Goal: Information Seeking & Learning: Find specific fact

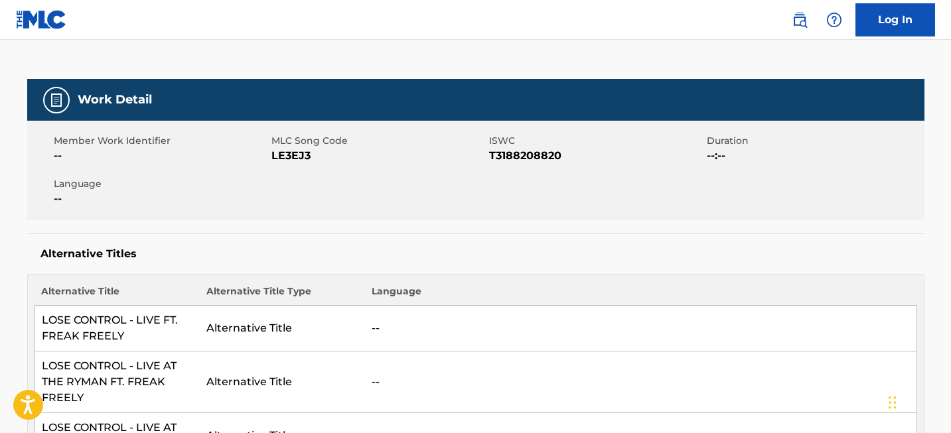
scroll to position [21, 0]
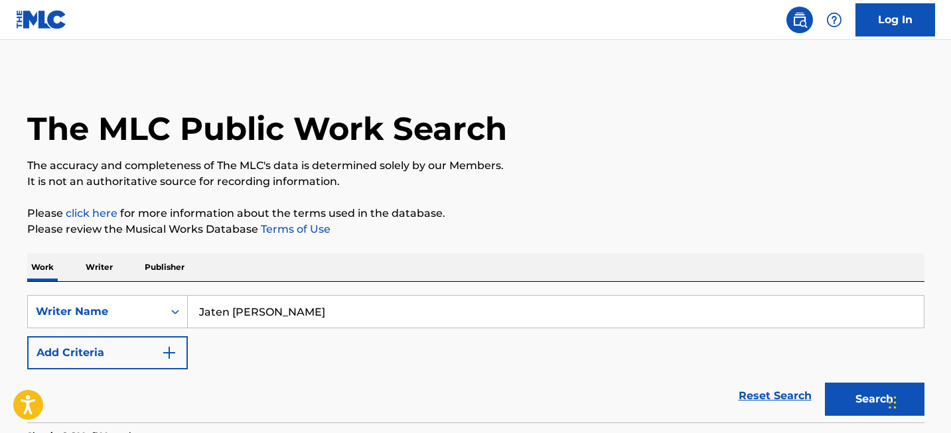
click at [327, 318] on input "Jaten [PERSON_NAME]" at bounding box center [556, 312] width 736 height 32
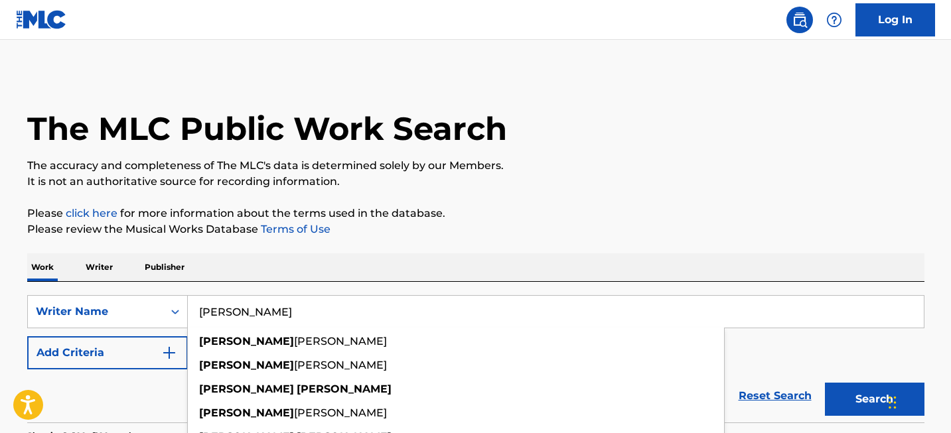
type input "[PERSON_NAME]"
click at [825, 383] on button "Search" at bounding box center [875, 399] width 100 height 33
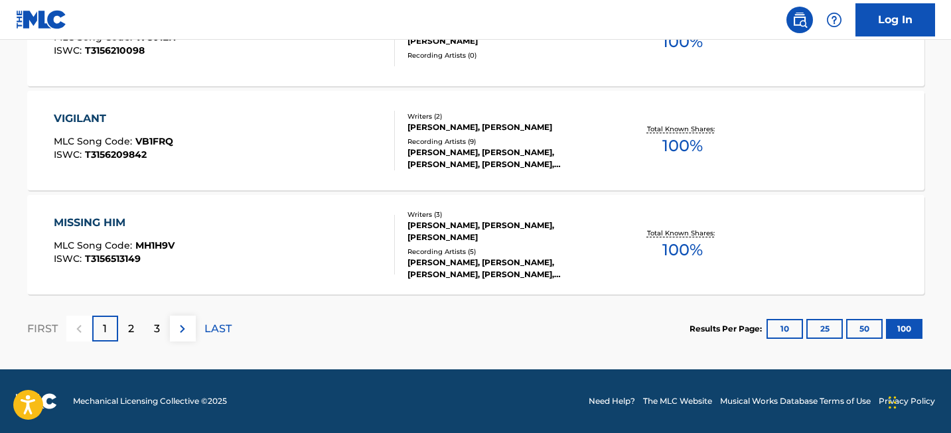
scroll to position [95, 0]
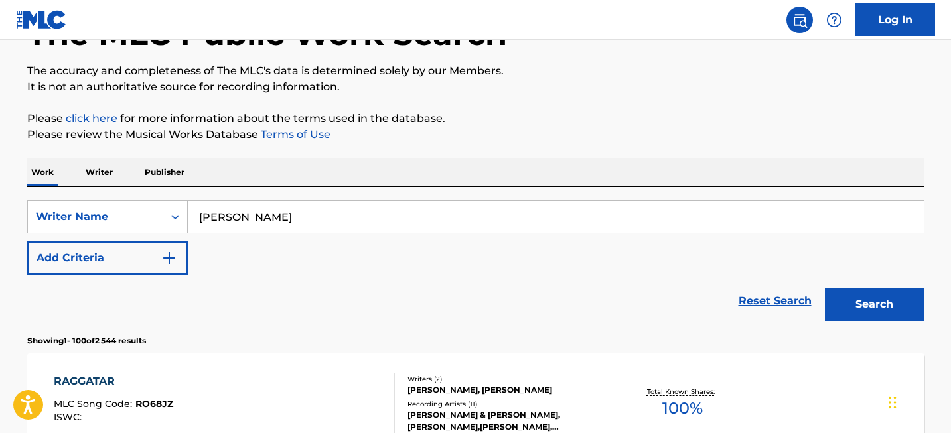
click at [132, 326] on div "Reset Search Search" at bounding box center [475, 301] width 897 height 53
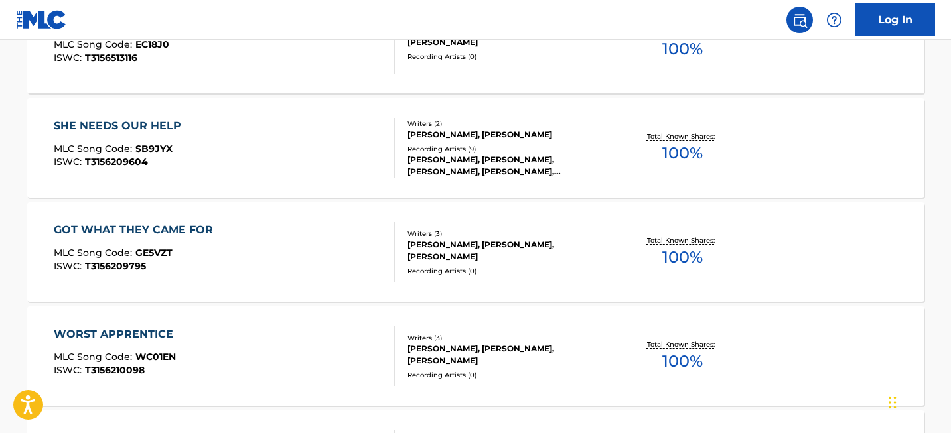
scroll to position [10571, 0]
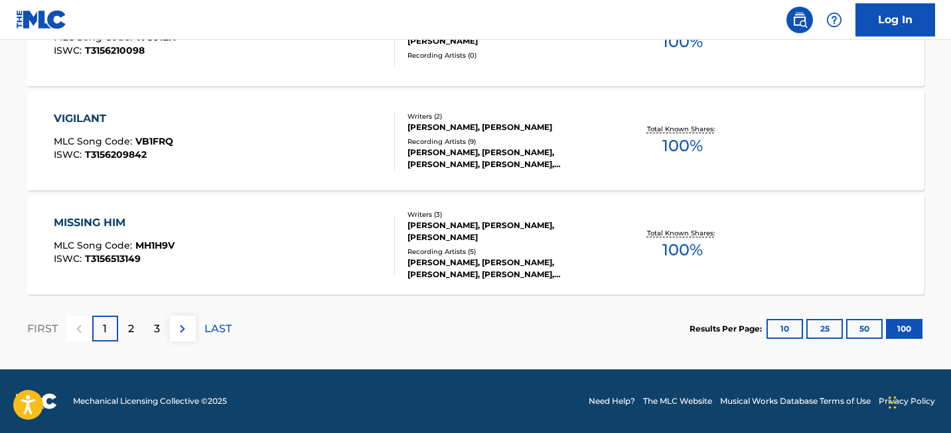
click at [137, 327] on div "2" at bounding box center [131, 329] width 26 height 26
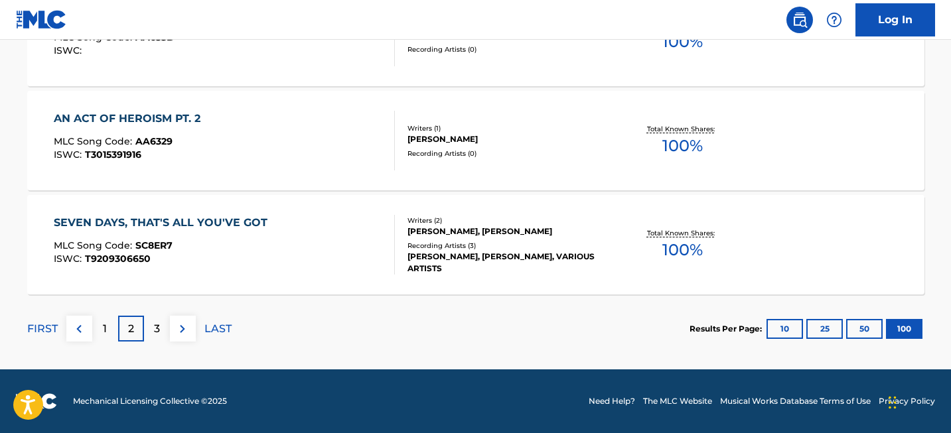
click at [154, 334] on p "3" at bounding box center [157, 329] width 6 height 16
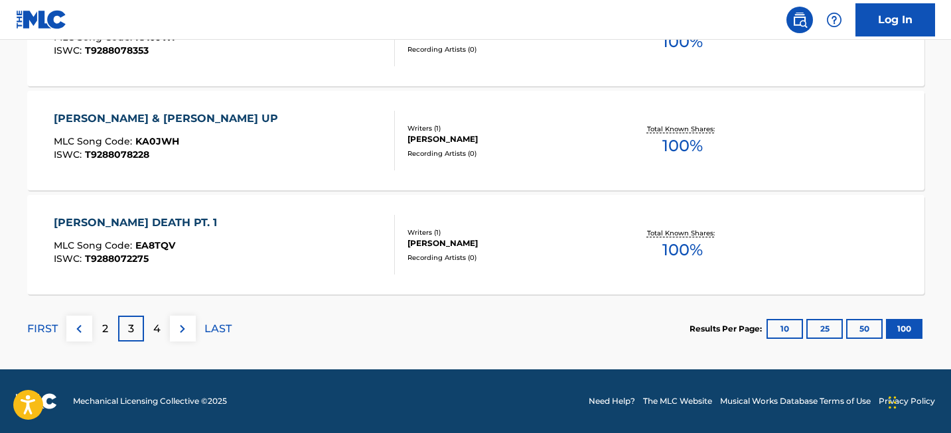
click at [163, 335] on div "4" at bounding box center [157, 329] width 26 height 26
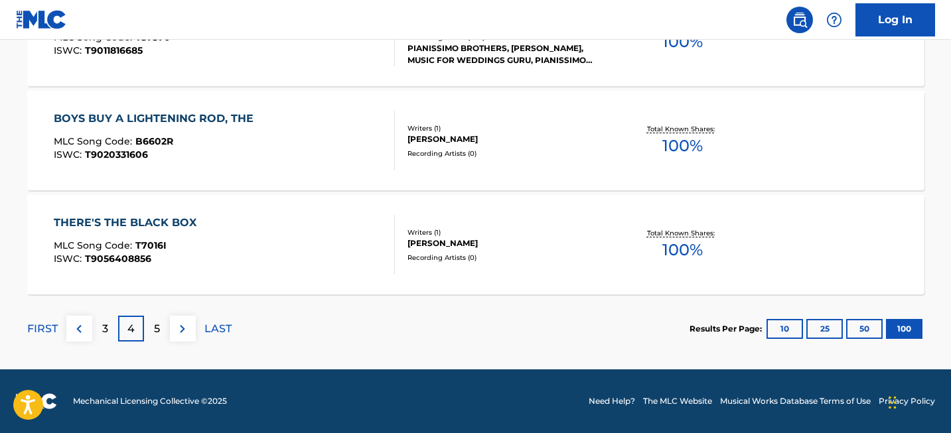
click at [152, 330] on div "5" at bounding box center [157, 329] width 26 height 26
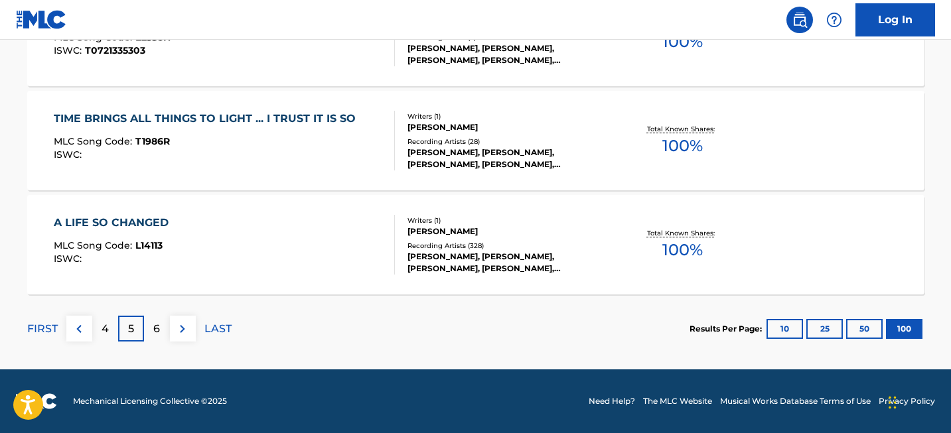
click at [159, 326] on div "6" at bounding box center [157, 329] width 26 height 26
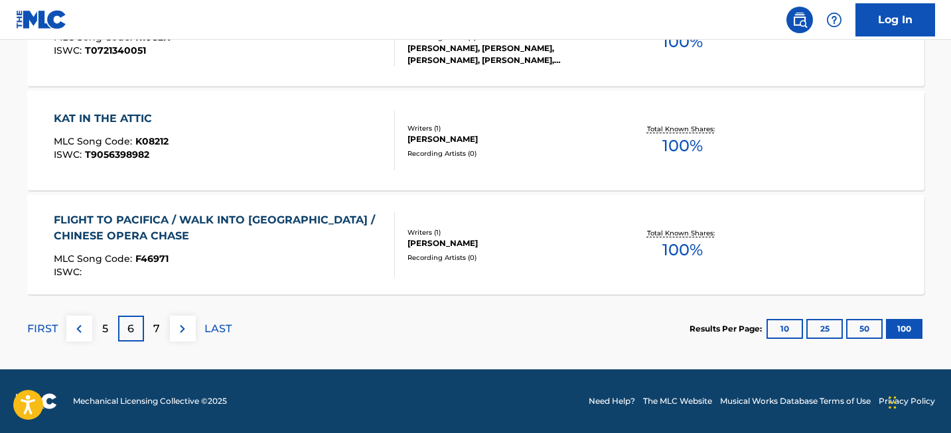
click at [147, 337] on div "7" at bounding box center [157, 329] width 26 height 26
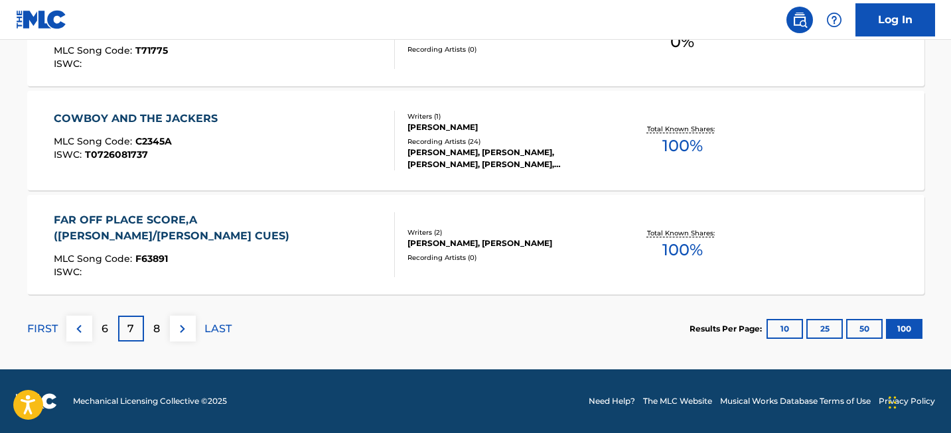
click at [165, 314] on div "FIRST 6 7 8 LAST" at bounding box center [129, 329] width 204 height 68
click at [159, 323] on p "8" at bounding box center [156, 329] width 7 height 16
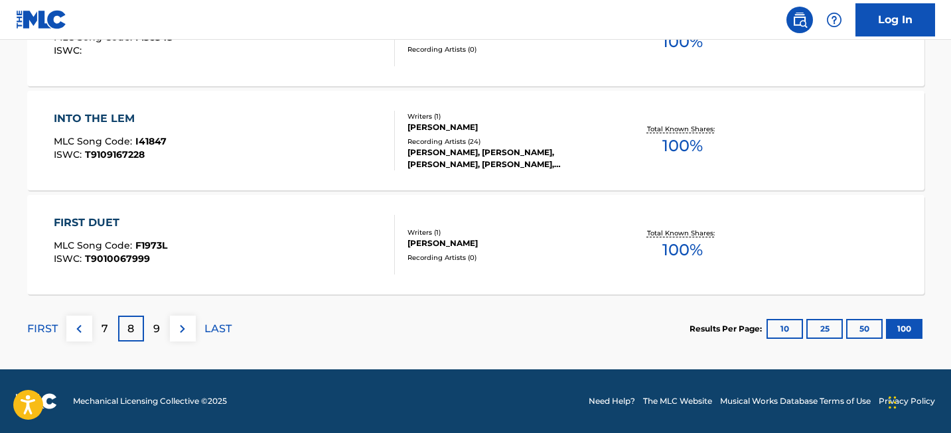
click at [153, 333] on p "9" at bounding box center [156, 329] width 7 height 16
click at [147, 335] on div "10" at bounding box center [157, 329] width 26 height 26
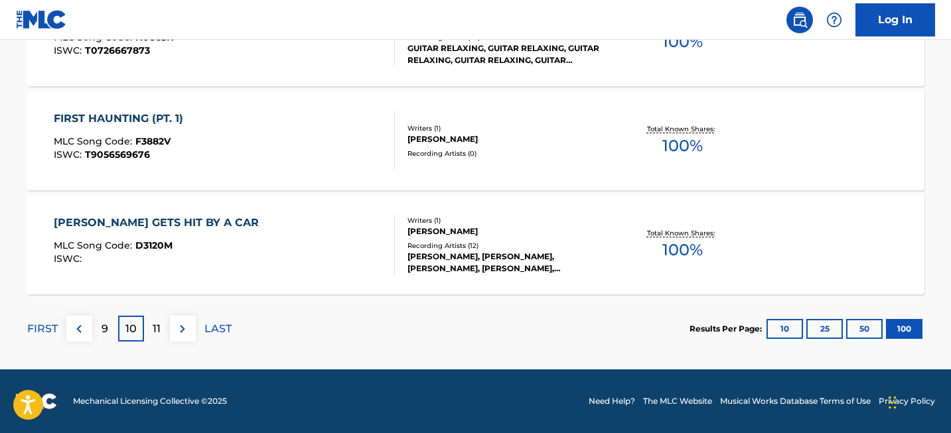
click at [149, 338] on div "11" at bounding box center [157, 329] width 26 height 26
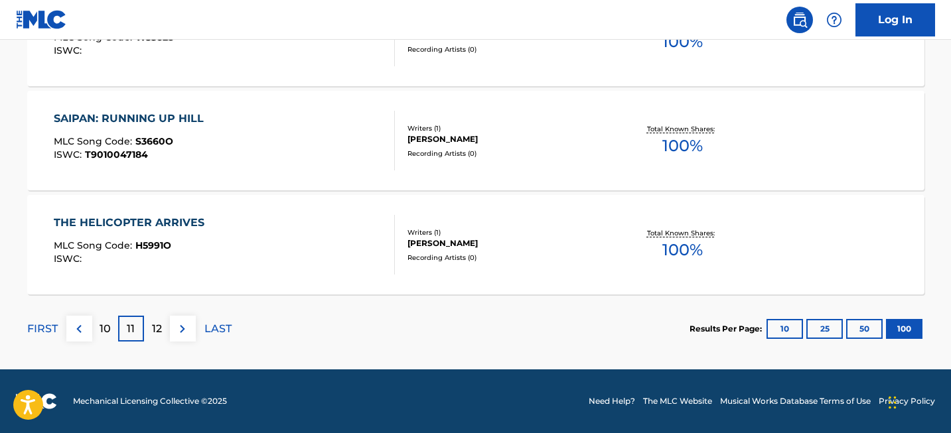
click at [159, 331] on p "12" at bounding box center [157, 329] width 10 height 16
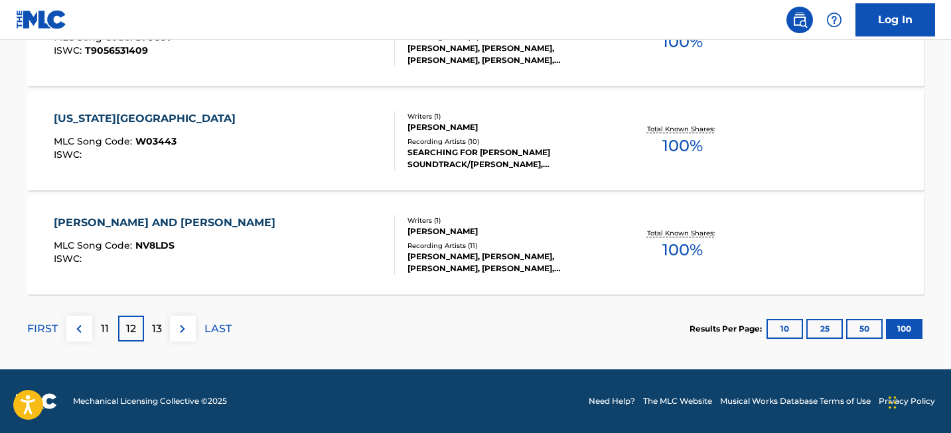
click at [156, 344] on div "FIRST 11 12 13 LAST" at bounding box center [129, 329] width 204 height 68
click at [160, 336] on p "13" at bounding box center [157, 329] width 10 height 16
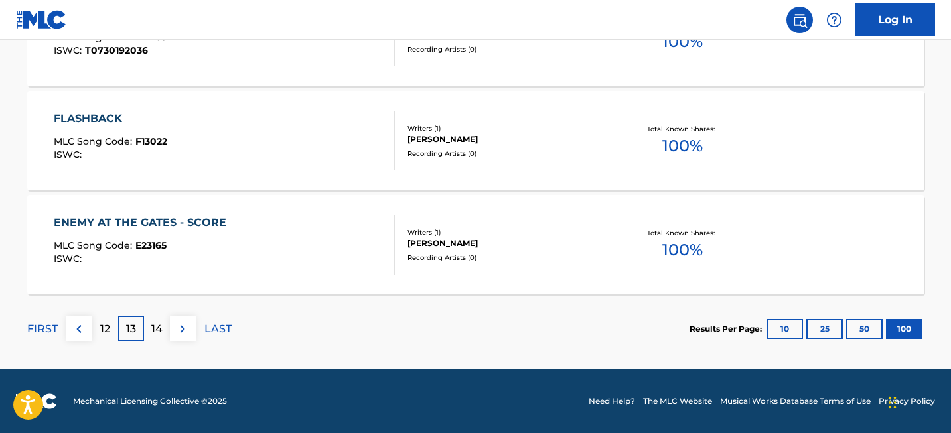
click at [159, 318] on div "14" at bounding box center [157, 329] width 26 height 26
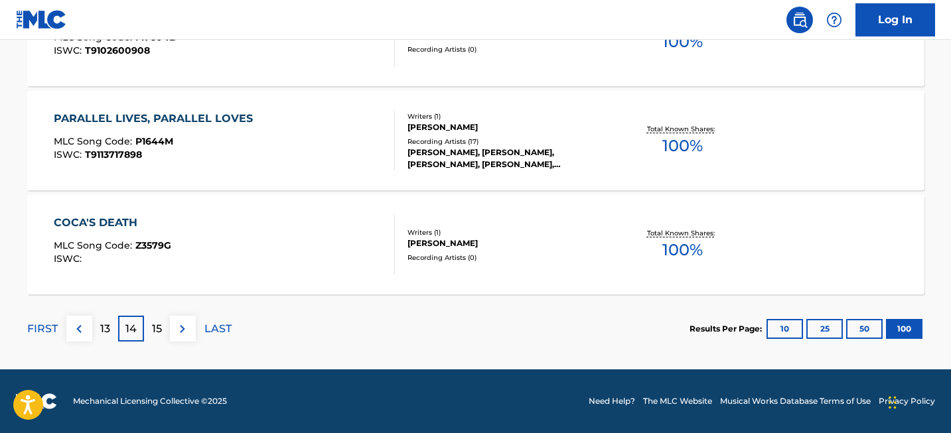
click at [154, 329] on p "15" at bounding box center [157, 329] width 10 height 16
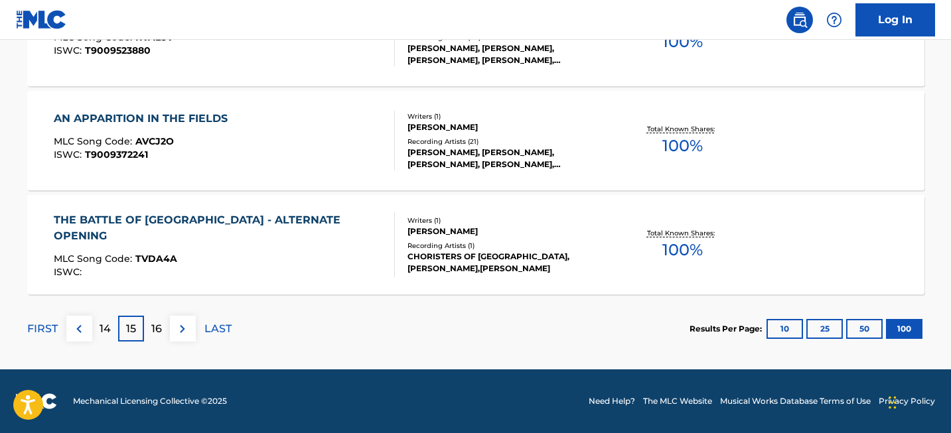
click at [154, 335] on p "16" at bounding box center [156, 329] width 11 height 16
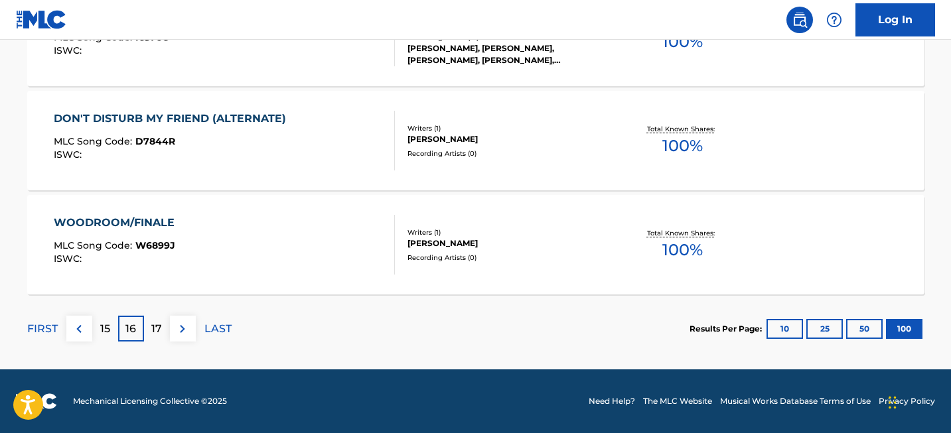
click at [161, 323] on div "17" at bounding box center [157, 329] width 26 height 26
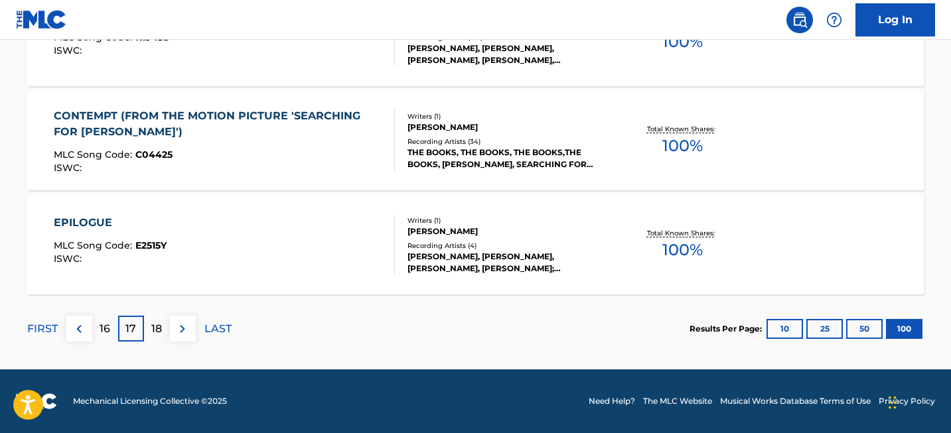
click at [143, 335] on div "17" at bounding box center [131, 329] width 26 height 26
click at [165, 328] on div "18" at bounding box center [157, 329] width 26 height 26
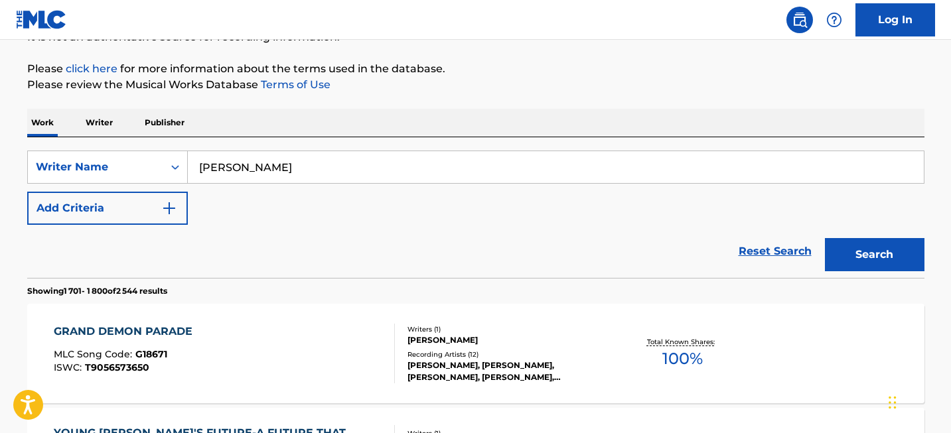
scroll to position [10571, 0]
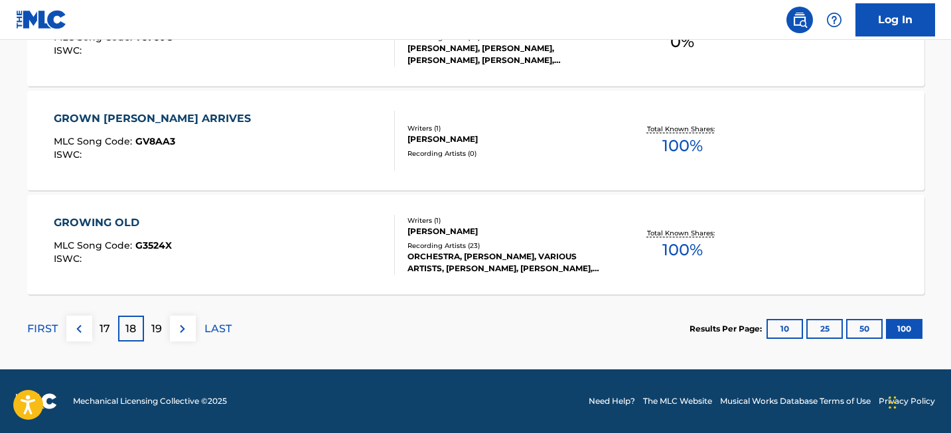
click at [161, 334] on p "19" at bounding box center [156, 329] width 11 height 16
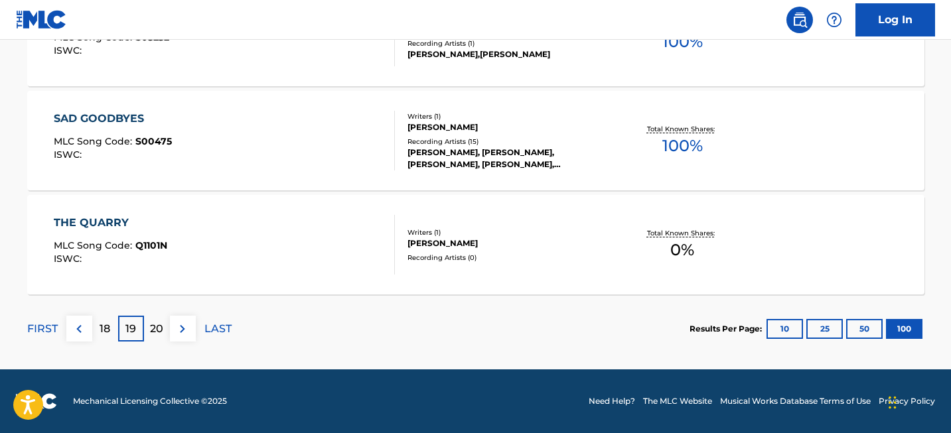
click at [171, 329] on button at bounding box center [183, 329] width 26 height 26
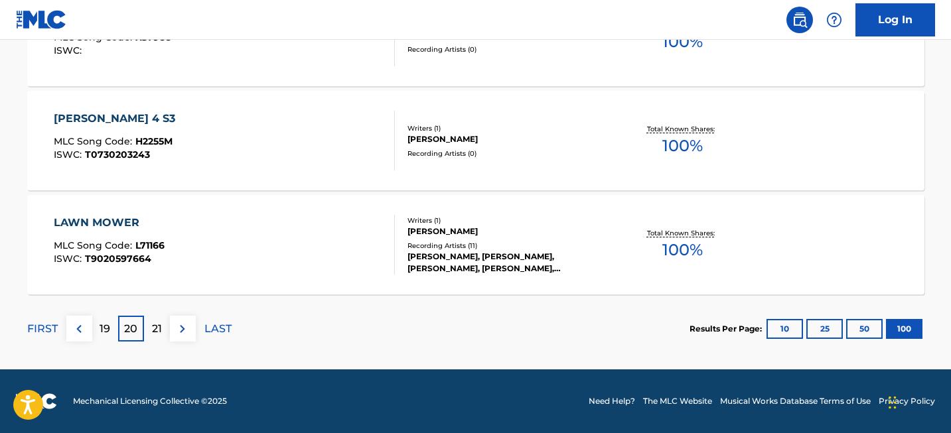
click at [155, 329] on p "21" at bounding box center [157, 329] width 10 height 16
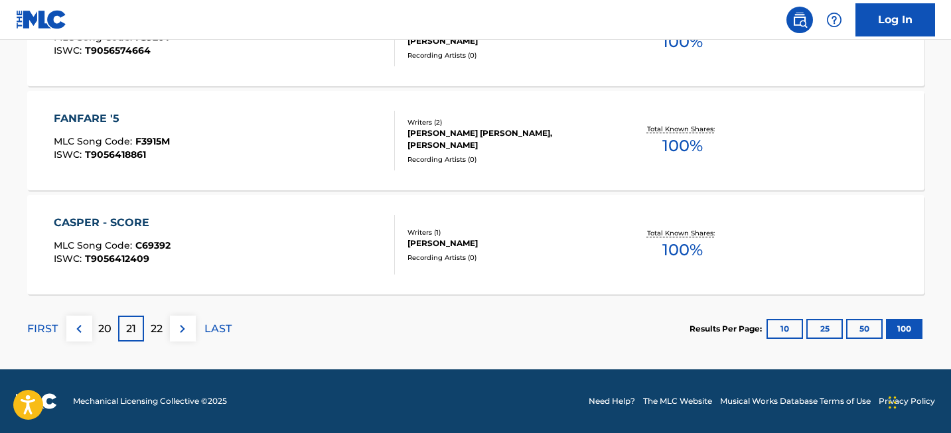
click at [151, 333] on p "22" at bounding box center [157, 329] width 12 height 16
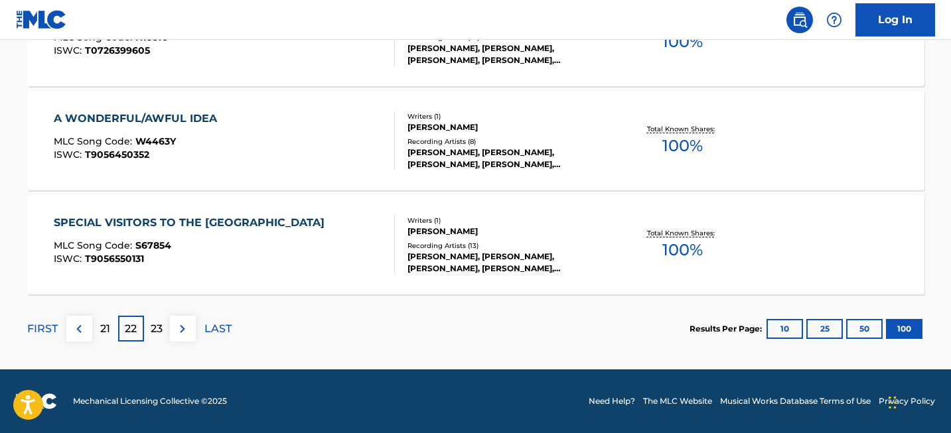
click at [155, 323] on p "23" at bounding box center [157, 329] width 12 height 16
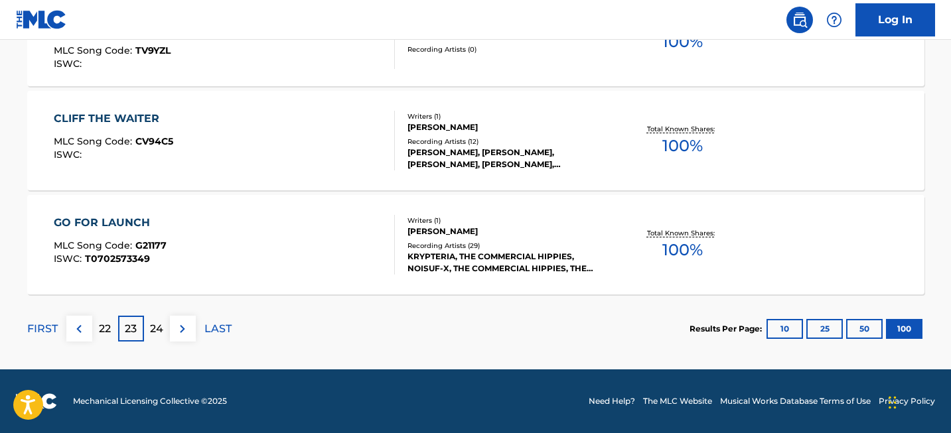
click at [150, 329] on p "24" at bounding box center [156, 329] width 13 height 16
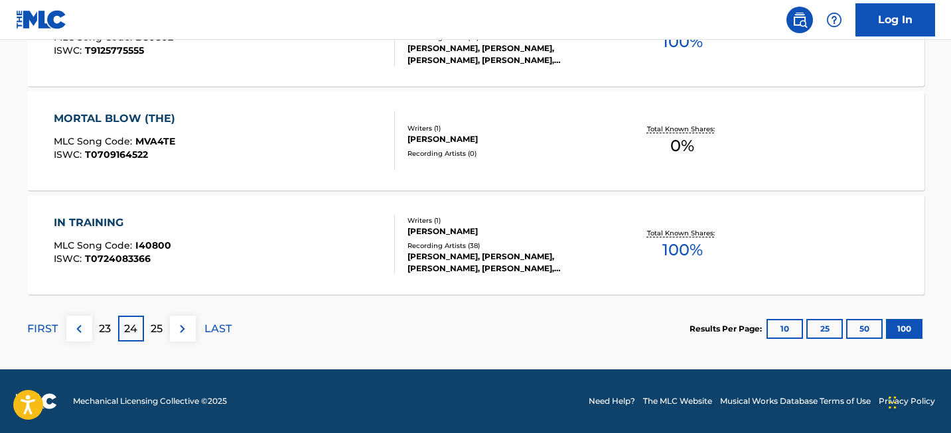
click at [159, 327] on p "25" at bounding box center [157, 329] width 12 height 16
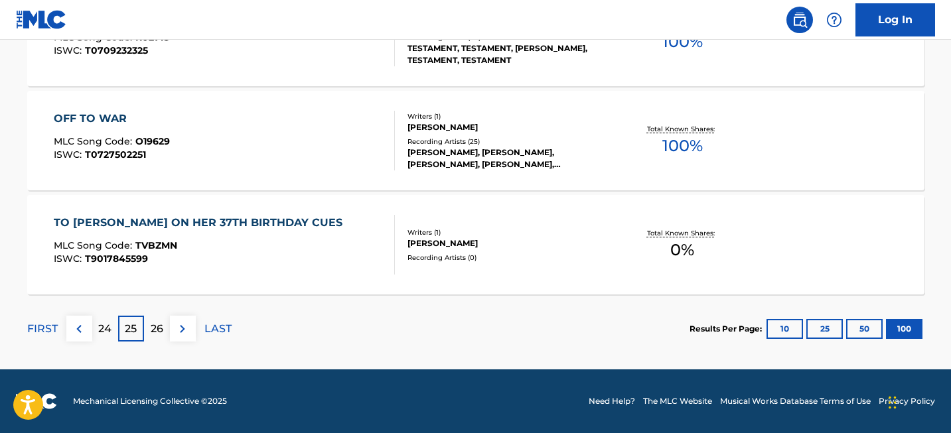
click at [157, 324] on p "26" at bounding box center [157, 329] width 13 height 16
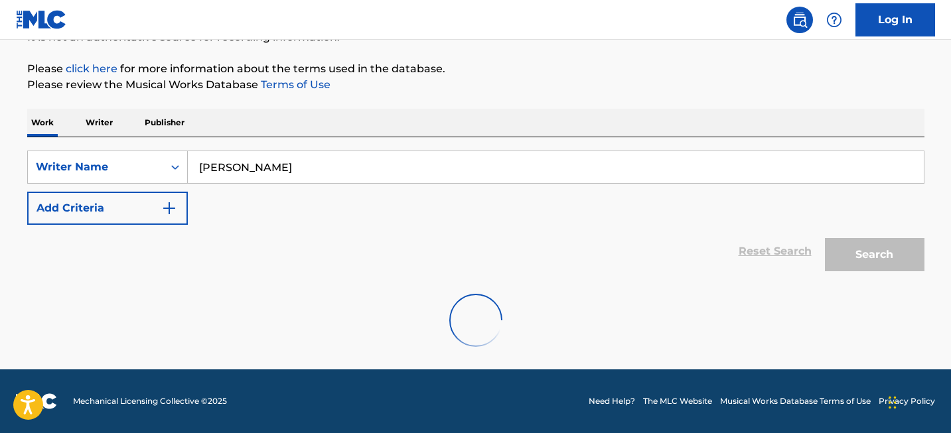
scroll to position [102, 0]
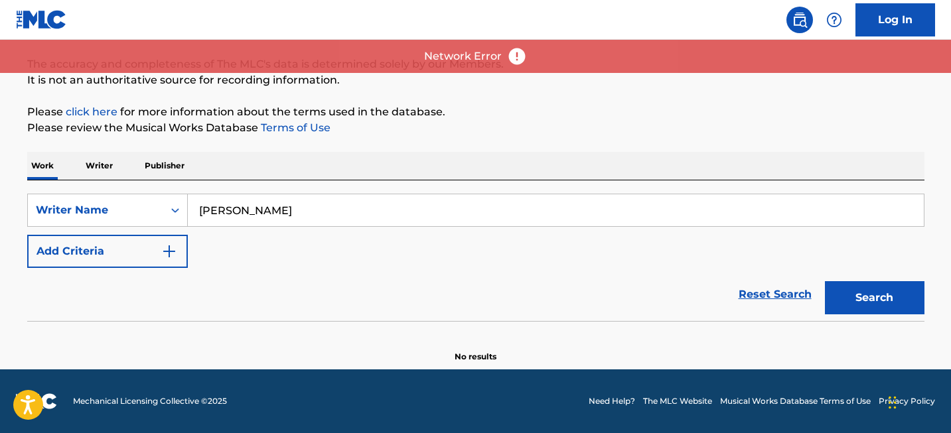
click at [876, 299] on button "Search" at bounding box center [875, 297] width 100 height 33
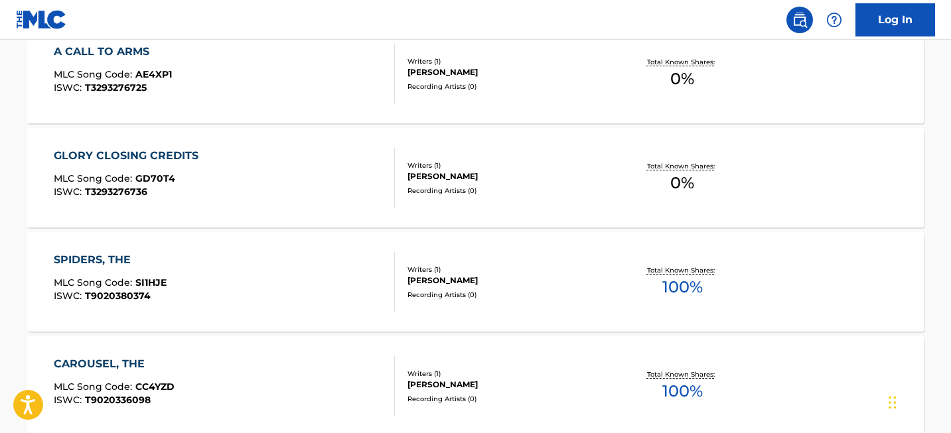
scroll to position [0, 0]
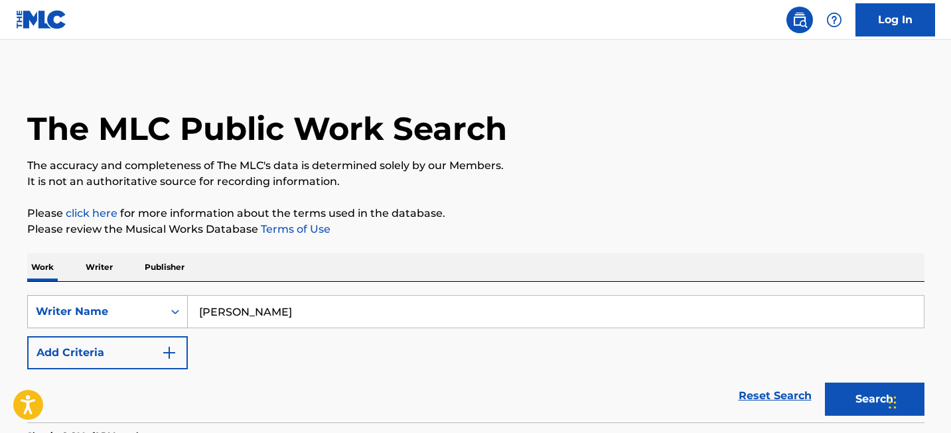
click at [171, 320] on div "Writer Name" at bounding box center [107, 311] width 161 height 33
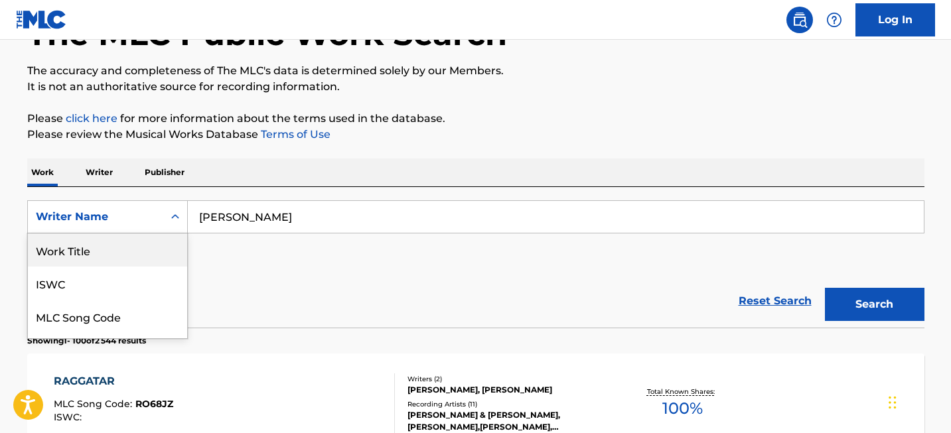
click at [138, 252] on div "Work Title" at bounding box center [107, 250] width 159 height 33
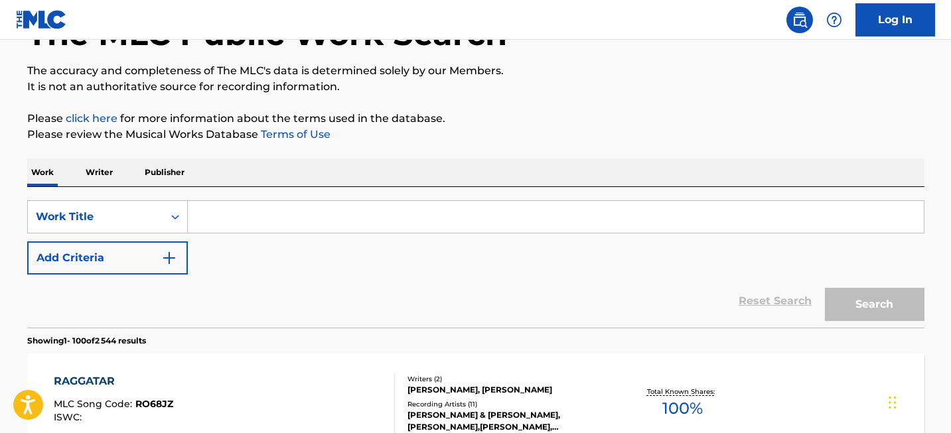
click at [285, 222] on input "Search Form" at bounding box center [556, 217] width 736 height 32
paste input "The Ludlows"
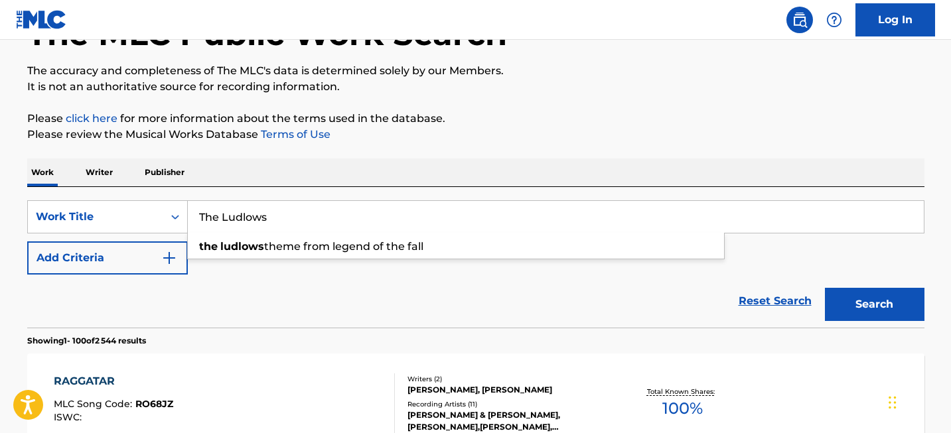
type input "The Ludlows"
click at [871, 317] on button "Search" at bounding box center [875, 304] width 100 height 33
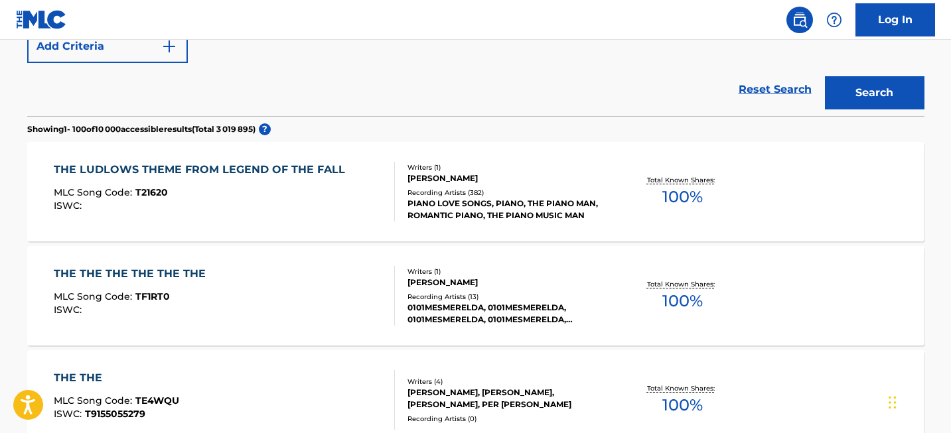
scroll to position [307, 0]
click at [268, 159] on div "THE LUDLOWS THEME FROM LEGEND OF THE FALL MLC Song Code : T21620 ISWC : Writers…" at bounding box center [475, 191] width 897 height 100
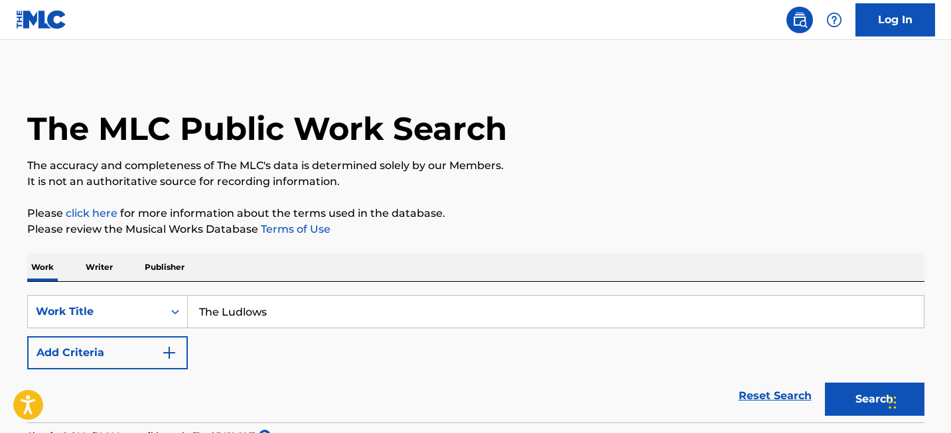
click at [256, 315] on input "The Ludlows" at bounding box center [556, 312] width 736 height 32
paste input "Con te partirò"
type input "Con te partirò"
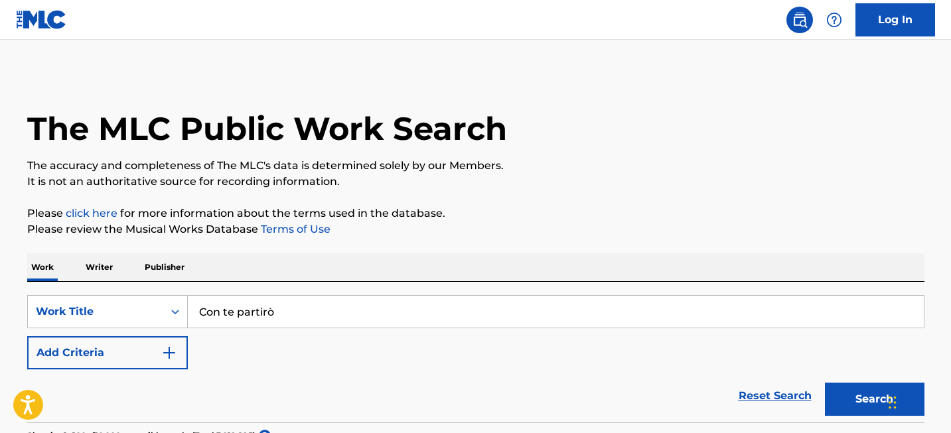
click at [856, 410] on button "Search" at bounding box center [875, 399] width 100 height 33
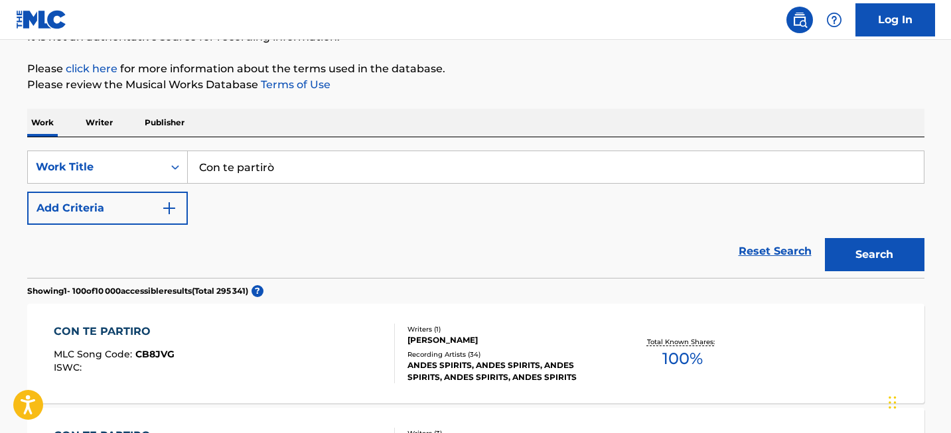
scroll to position [789, 0]
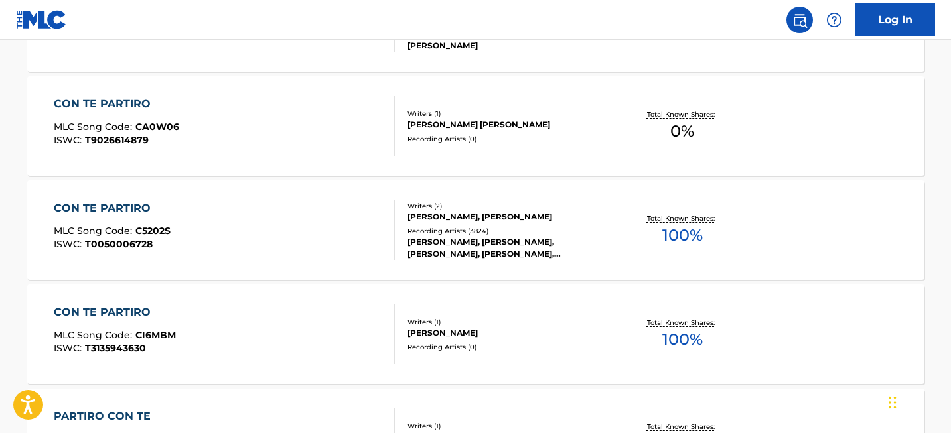
click at [145, 206] on div "CON TE PARTIRO" at bounding box center [112, 208] width 117 height 16
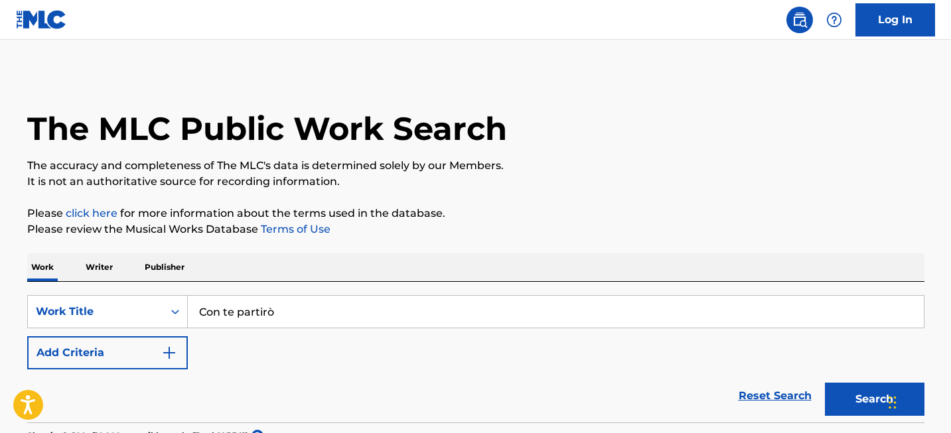
click at [271, 311] on input "Con te partirò" at bounding box center [556, 312] width 736 height 32
paste input "Knockin' on Heaven's Door"
type input "Knockin' on Heaven's Door"
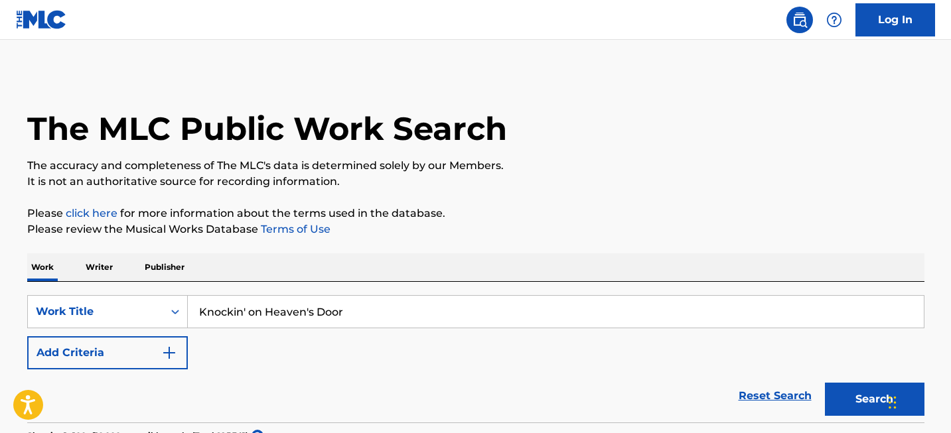
click at [841, 395] on button "Search" at bounding box center [875, 399] width 100 height 33
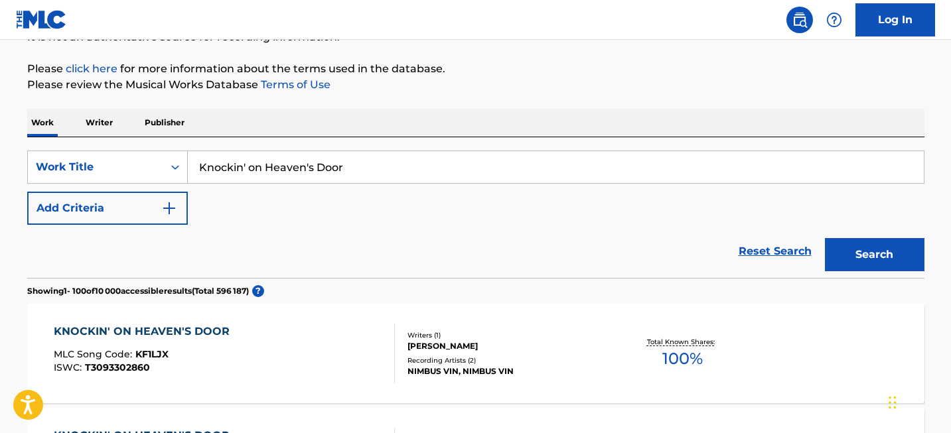
scroll to position [1336, 0]
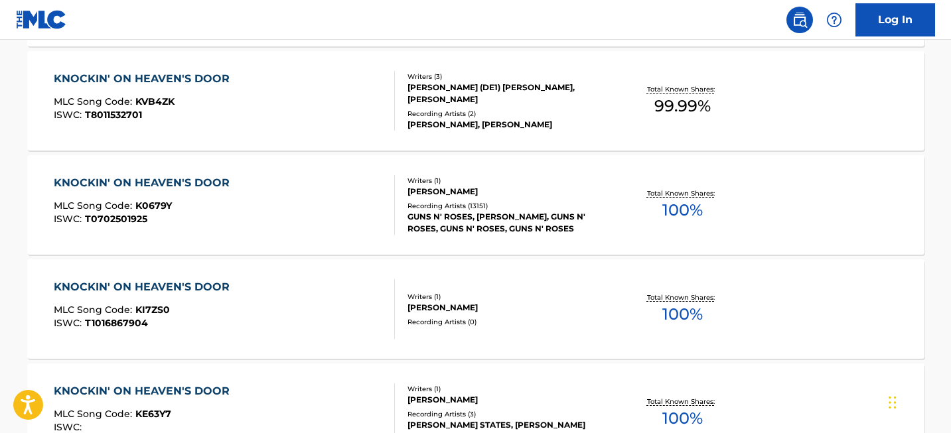
click at [127, 183] on div "KNOCKIN' ON HEAVEN'S DOOR" at bounding box center [145, 183] width 183 height 16
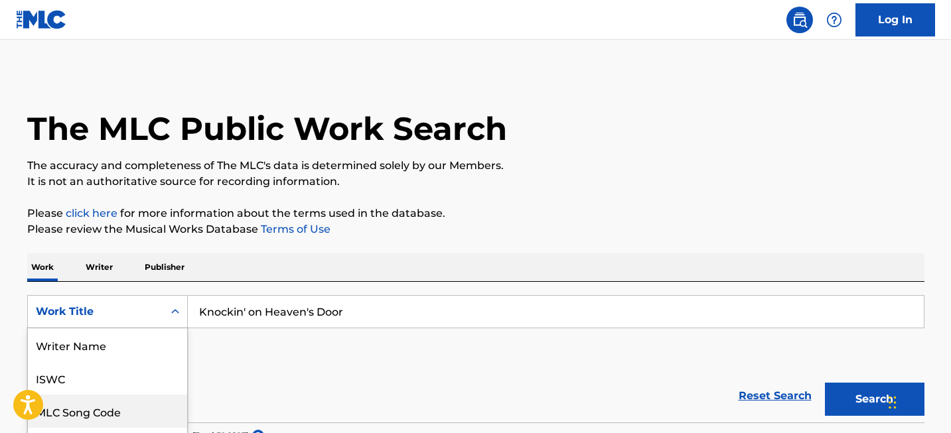
click at [141, 306] on div "MLC Song Code, 3 of 8. 8 results available. Use Up and Down to choose options, …" at bounding box center [107, 311] width 161 height 33
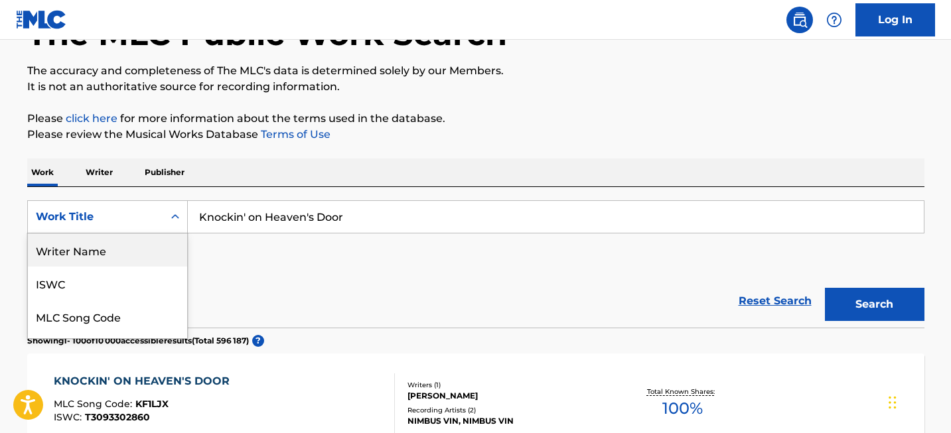
click at [135, 255] on div "Writer Name" at bounding box center [107, 250] width 159 height 33
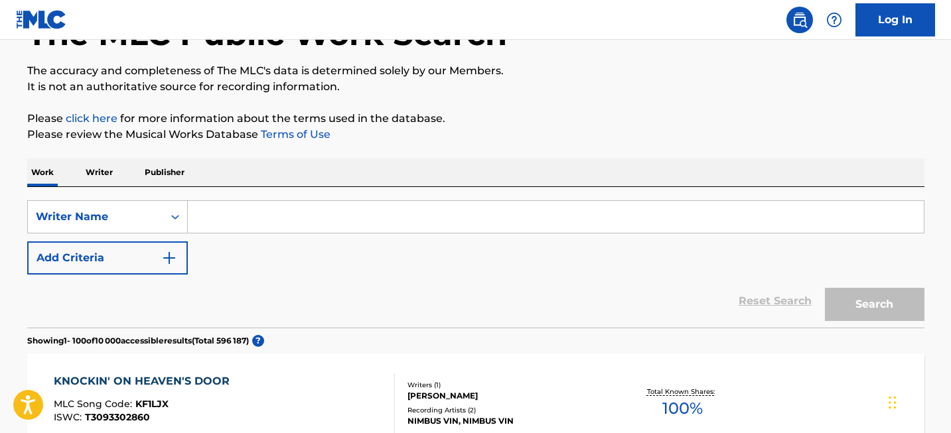
click at [221, 222] on input "Search Form" at bounding box center [556, 217] width 736 height 32
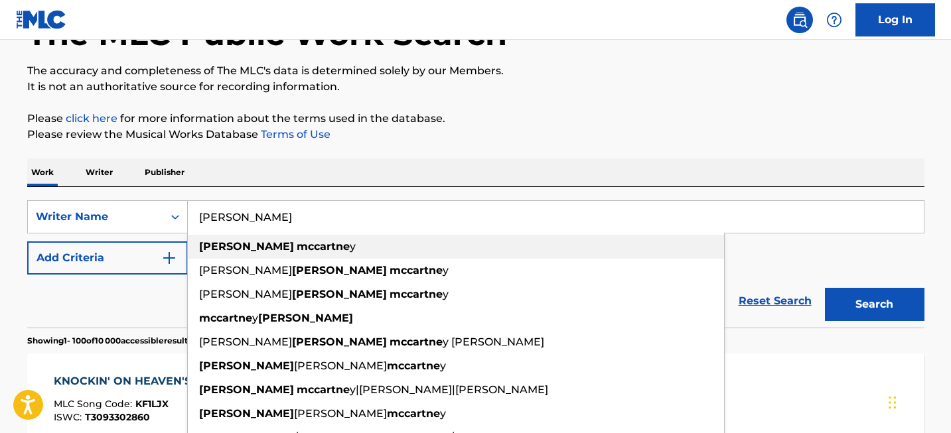
click at [297, 242] on strong "mccartne" at bounding box center [323, 246] width 53 height 13
type input "[PERSON_NAME]"
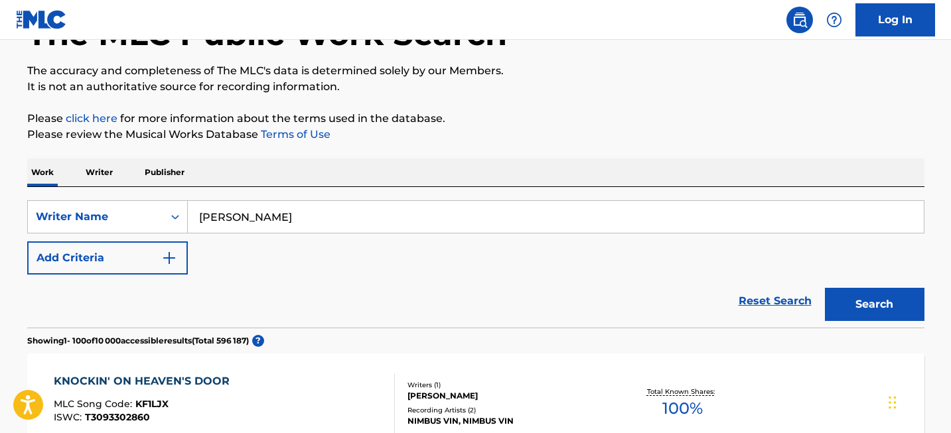
click at [852, 298] on button "Search" at bounding box center [875, 304] width 100 height 33
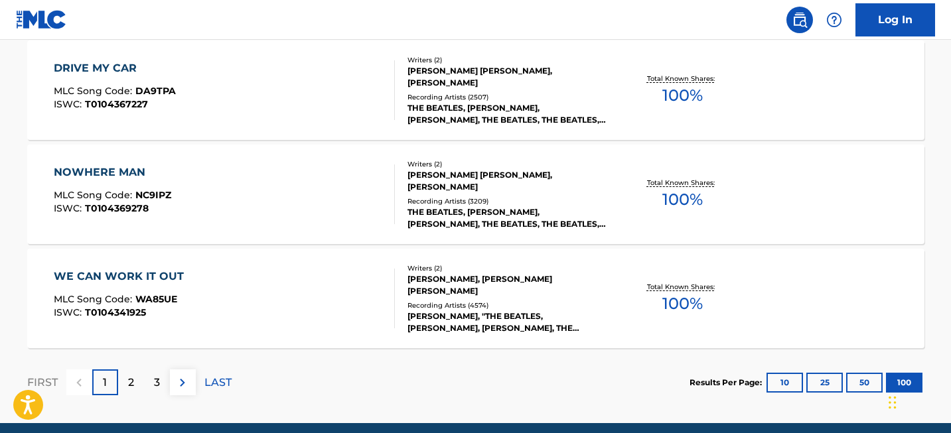
scroll to position [10571, 0]
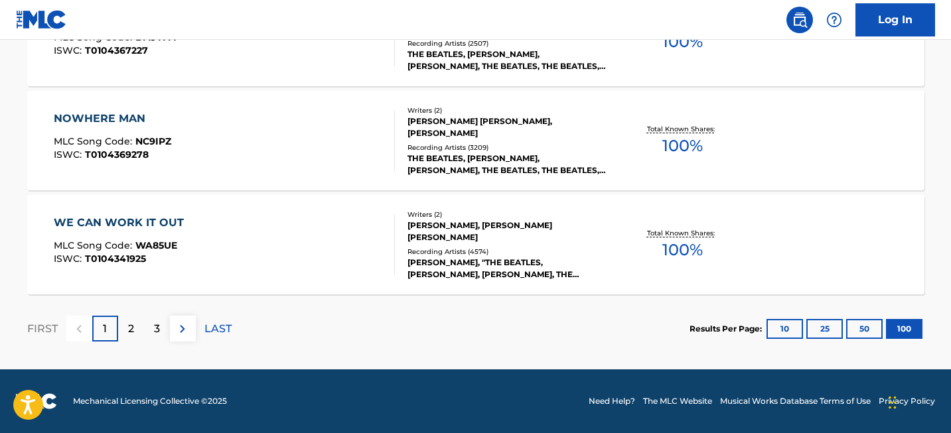
click at [130, 338] on div "2" at bounding box center [131, 329] width 26 height 26
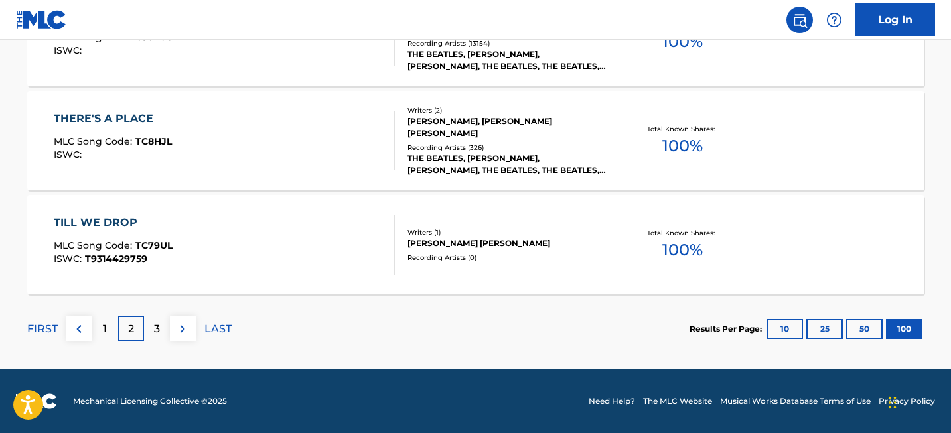
click at [160, 333] on div "3" at bounding box center [157, 329] width 26 height 26
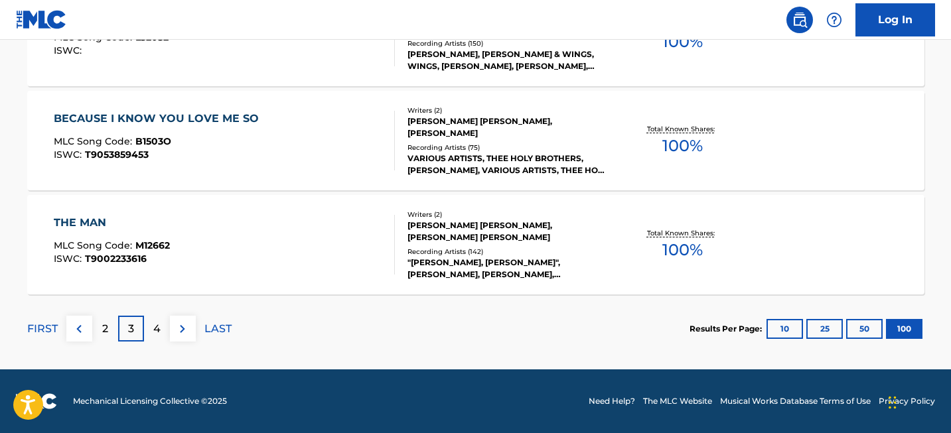
click at [151, 325] on div "4" at bounding box center [157, 329] width 26 height 26
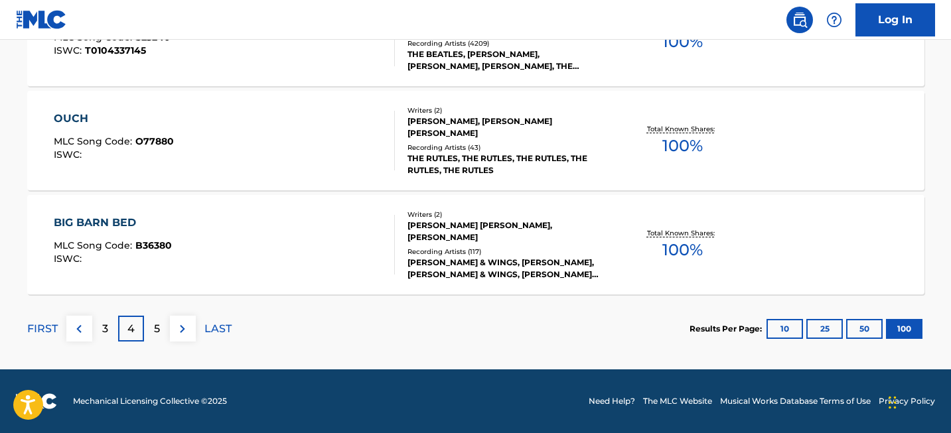
click at [158, 327] on p "5" at bounding box center [157, 329] width 6 height 16
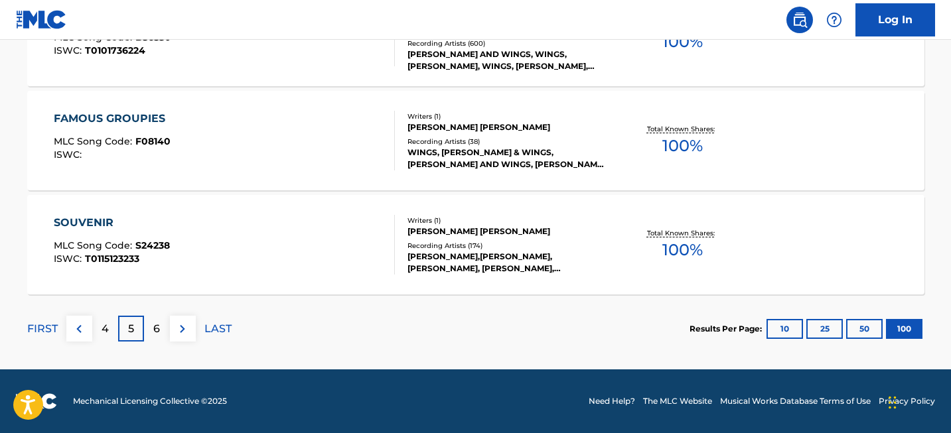
click at [160, 334] on div "6" at bounding box center [157, 329] width 26 height 26
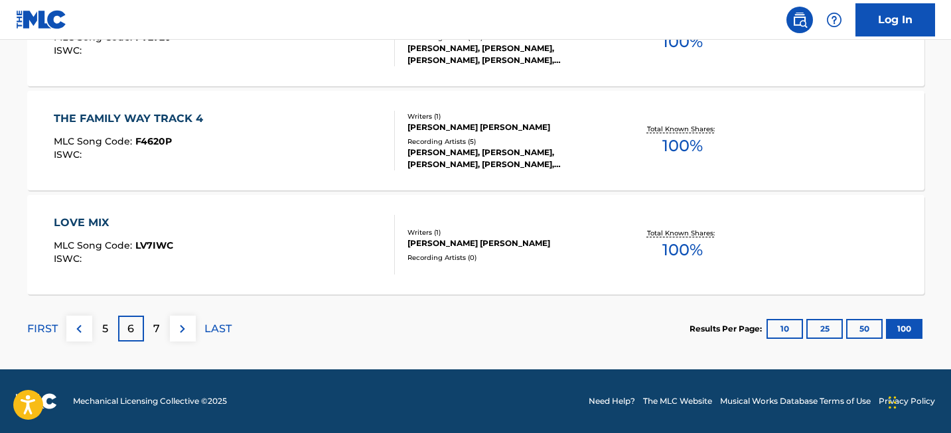
click at [159, 316] on div "7" at bounding box center [157, 329] width 26 height 26
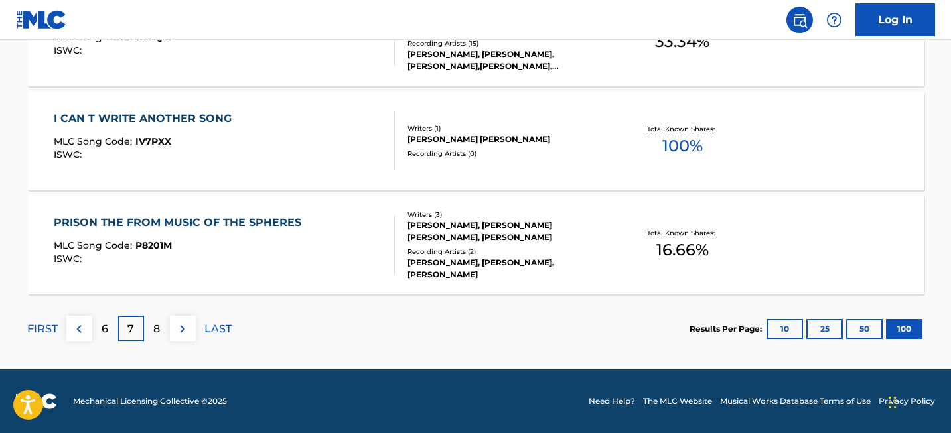
click at [161, 337] on div "8" at bounding box center [157, 329] width 26 height 26
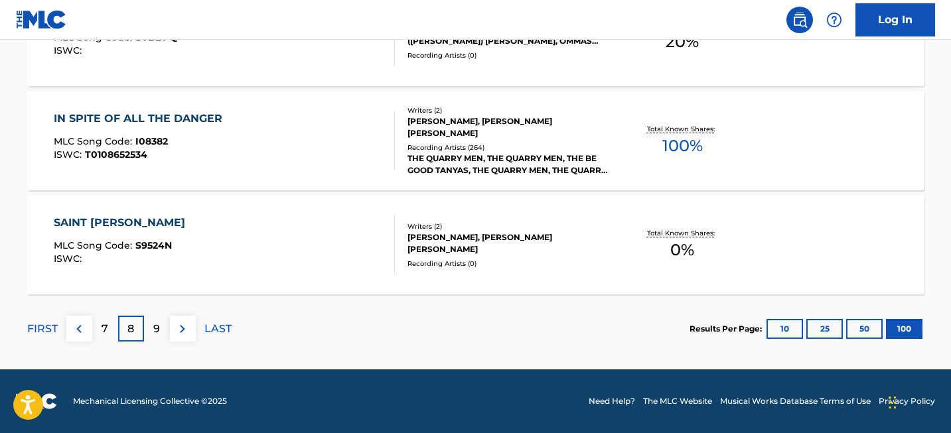
click at [168, 310] on div "FIRST 7 8 9 LAST" at bounding box center [129, 329] width 204 height 68
click at [164, 328] on div "9" at bounding box center [157, 329] width 26 height 26
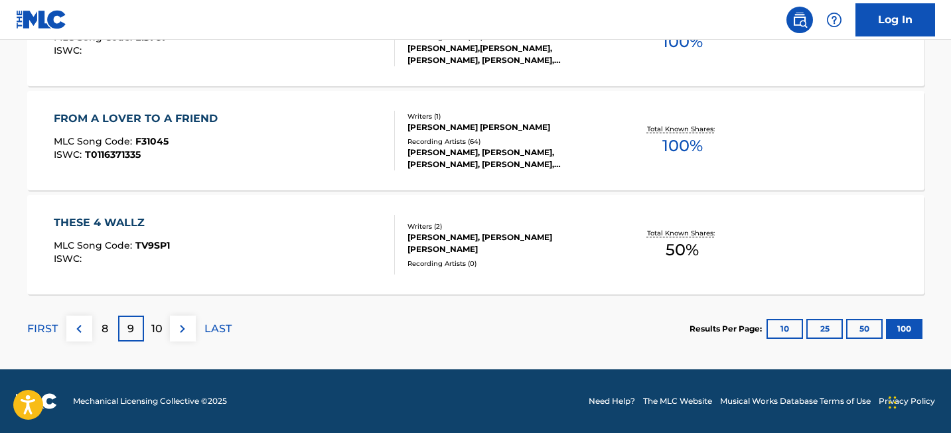
click at [159, 323] on p "10" at bounding box center [156, 329] width 11 height 16
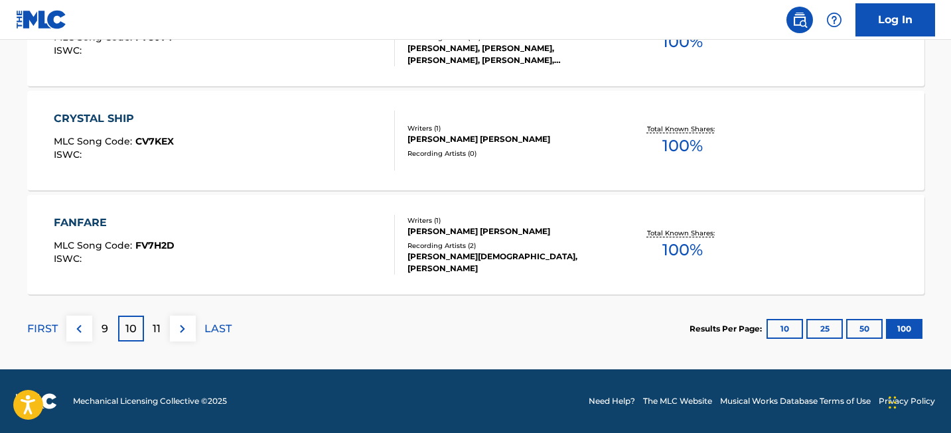
scroll to position [3490, 0]
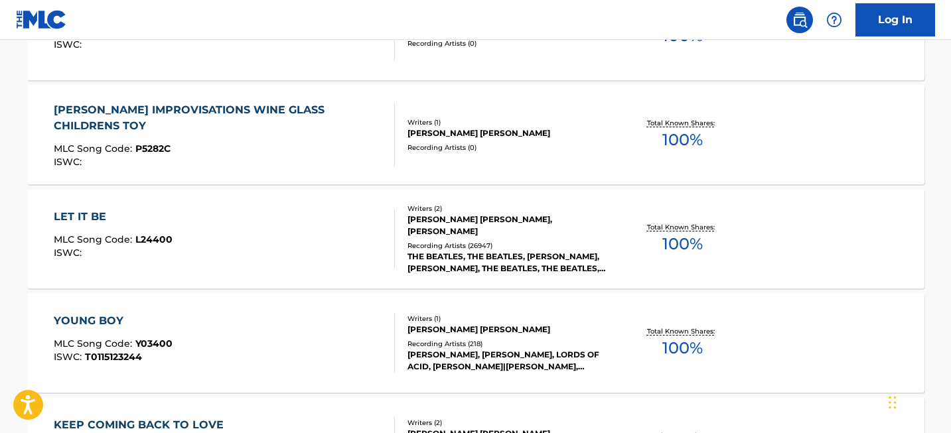
click at [87, 214] on div "LET IT BE" at bounding box center [113, 217] width 119 height 16
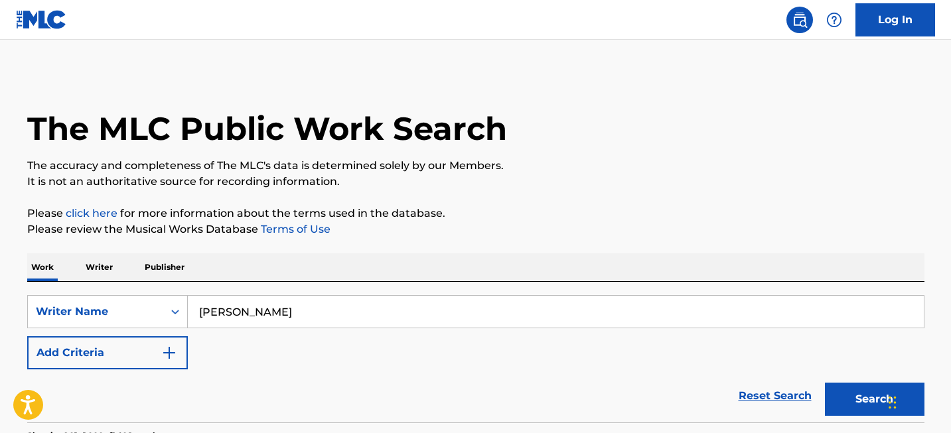
click at [209, 307] on input "[PERSON_NAME]" at bounding box center [556, 312] width 736 height 32
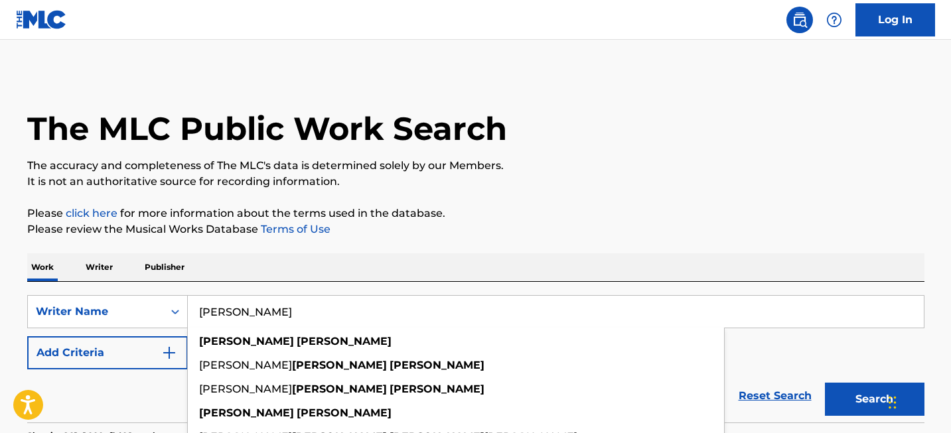
click at [209, 307] on input "[PERSON_NAME]" at bounding box center [556, 312] width 736 height 32
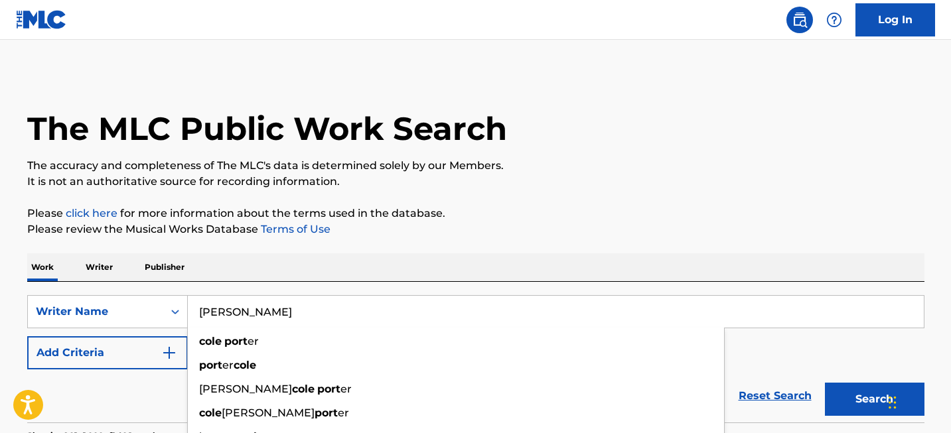
click at [825, 383] on button "Search" at bounding box center [875, 399] width 100 height 33
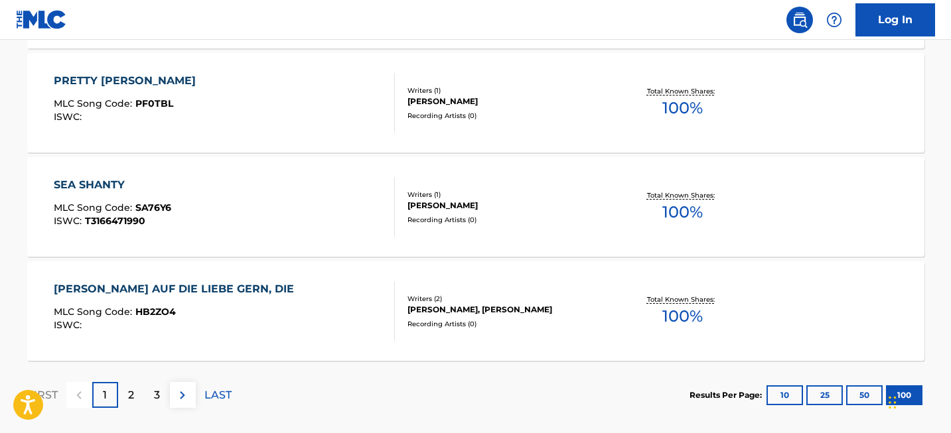
scroll to position [10571, 0]
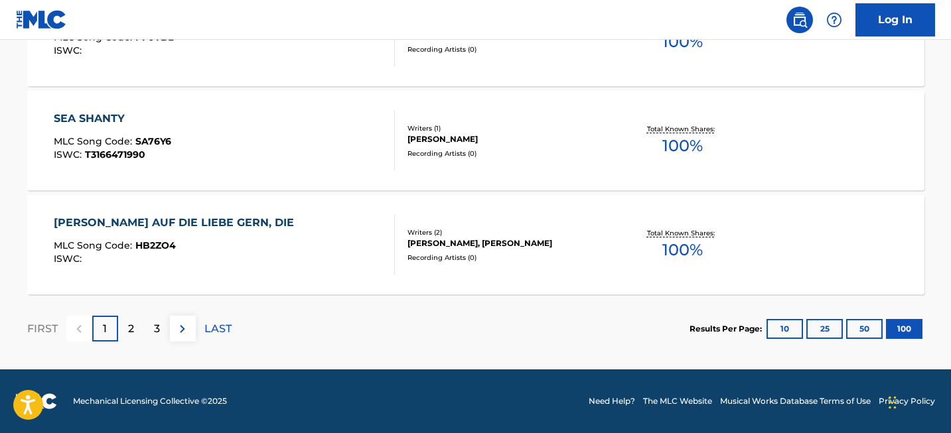
click at [128, 329] on p "2" at bounding box center [131, 329] width 6 height 16
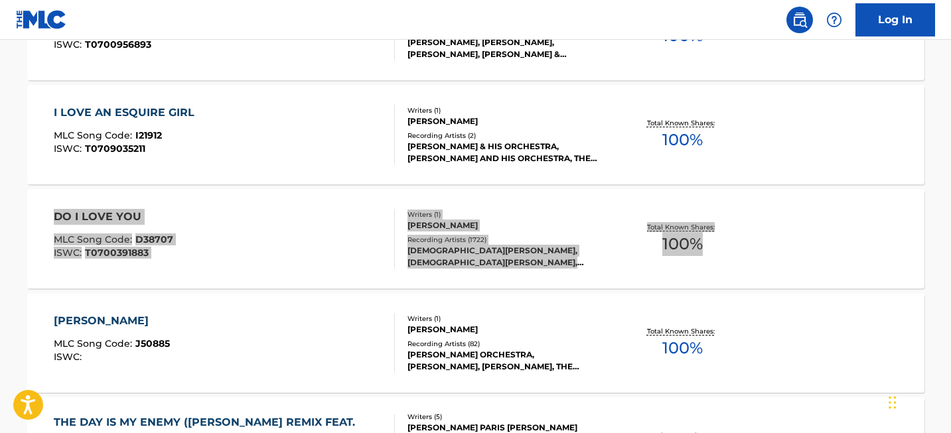
scroll to position [10571, 0]
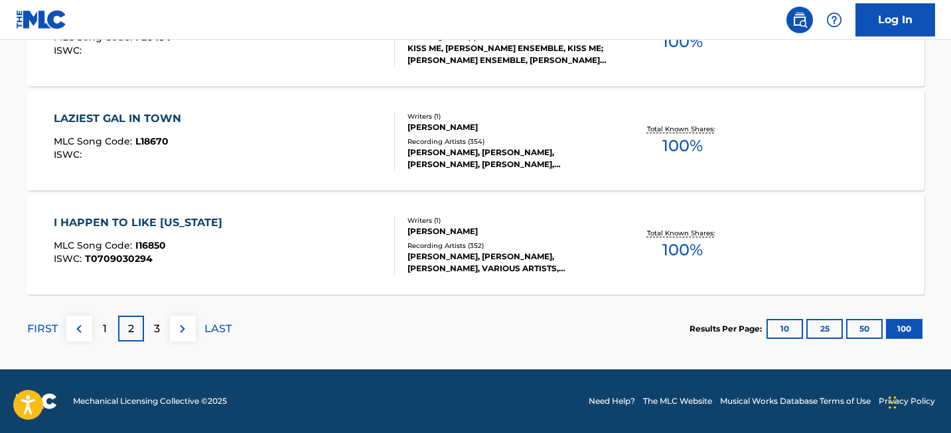
click at [160, 325] on div "3" at bounding box center [157, 329] width 26 height 26
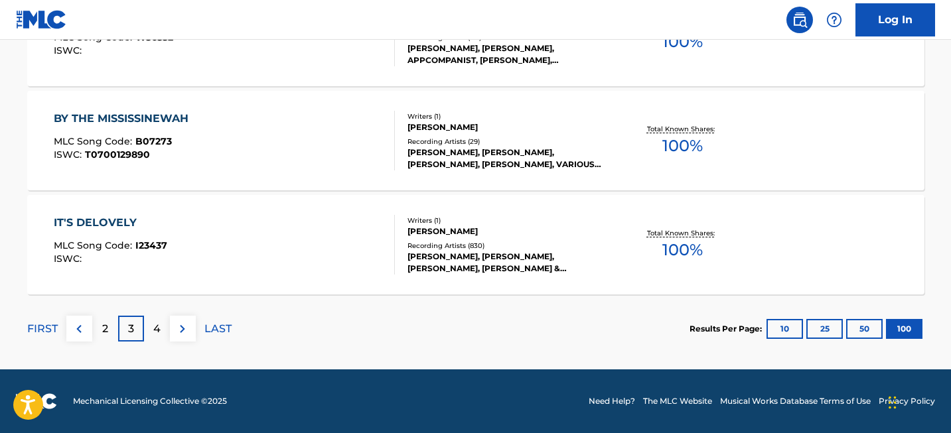
click at [157, 337] on div "4" at bounding box center [157, 329] width 26 height 26
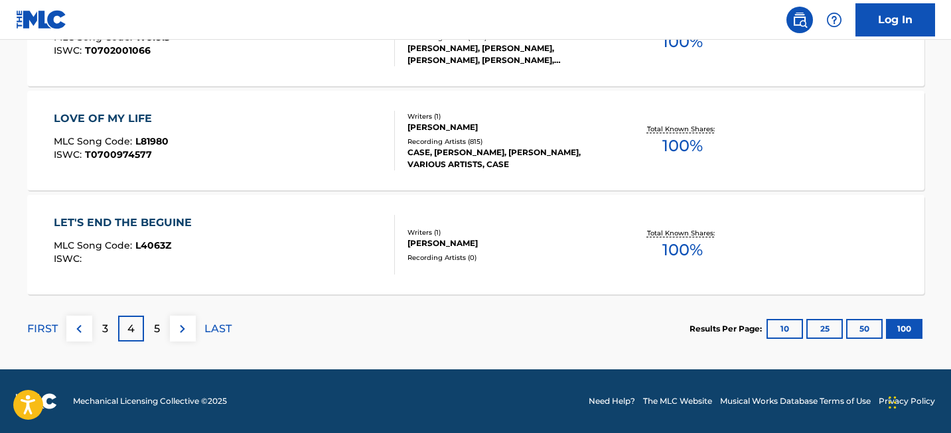
scroll to position [2344, 0]
click at [154, 326] on p "5" at bounding box center [157, 329] width 6 height 16
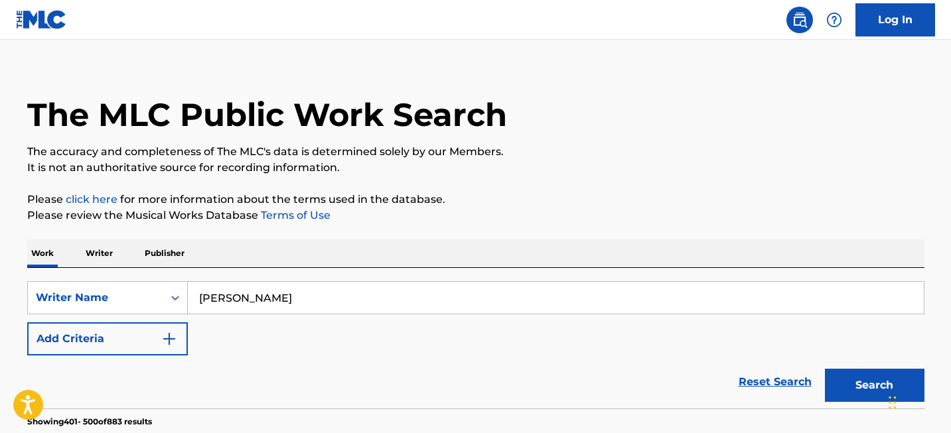
scroll to position [18, 0]
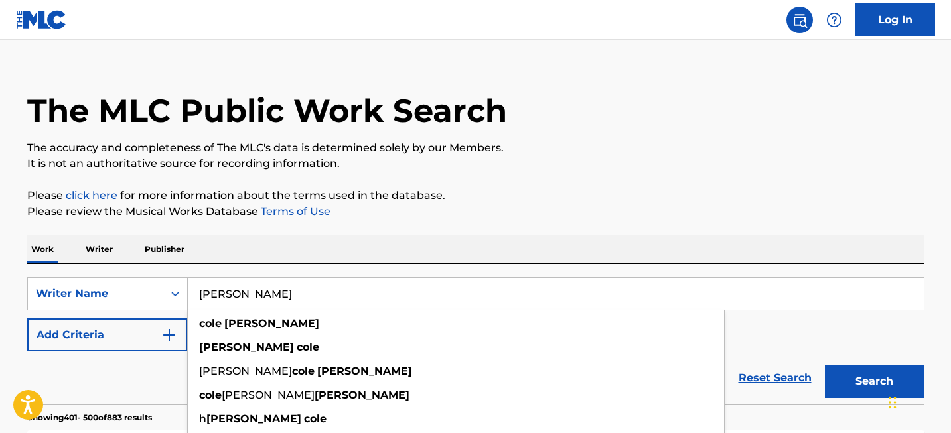
click at [212, 287] on input "[PERSON_NAME]" at bounding box center [556, 294] width 736 height 32
paste input "[PERSON_NAME]"
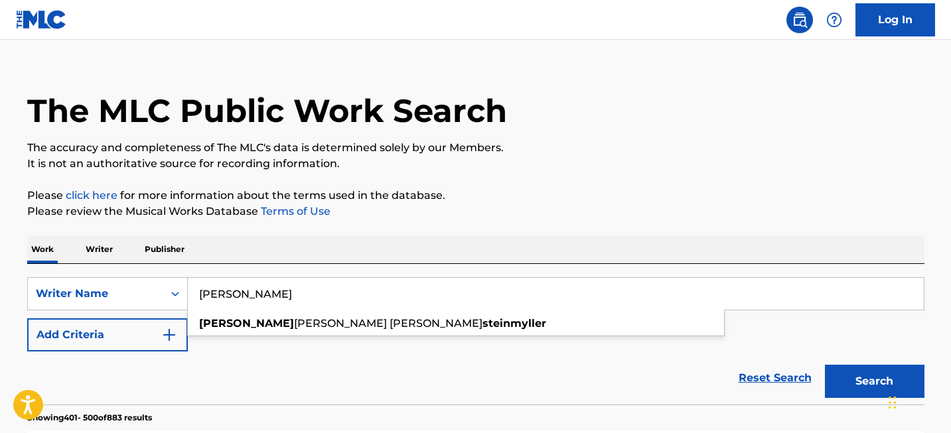
type input "[PERSON_NAME]"
click at [825, 365] on button "Search" at bounding box center [875, 381] width 100 height 33
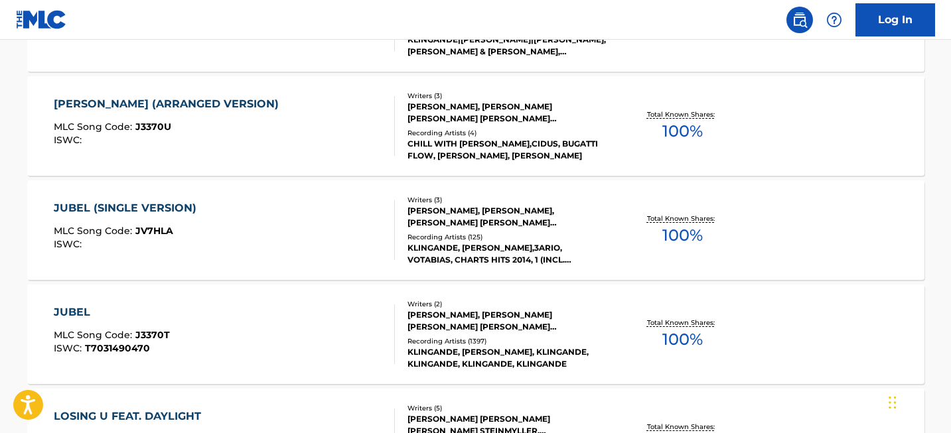
scroll to position [3651, 0]
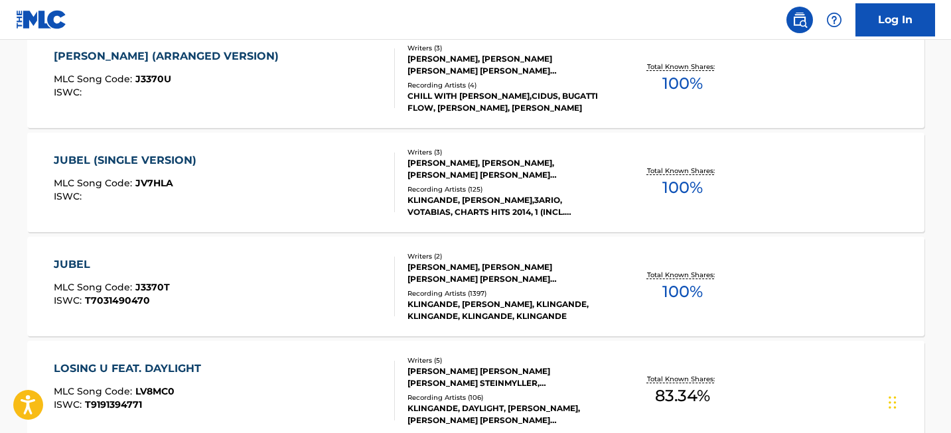
click at [73, 260] on div "JUBEL" at bounding box center [112, 265] width 116 height 16
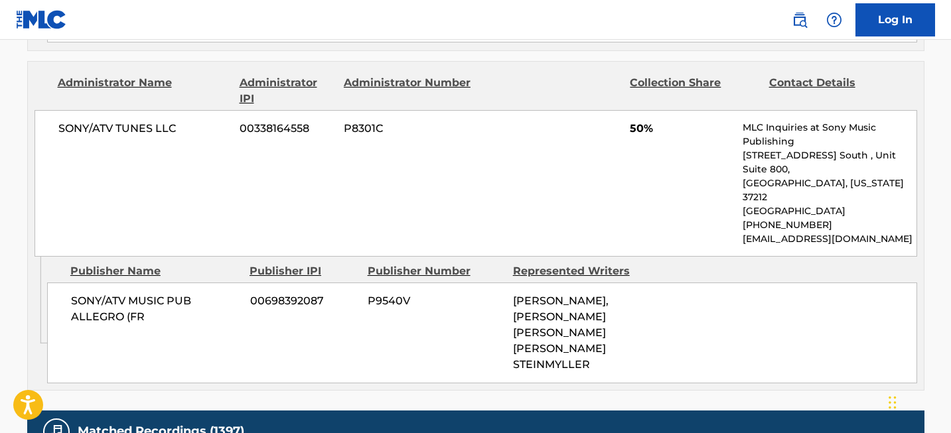
scroll to position [916, 0]
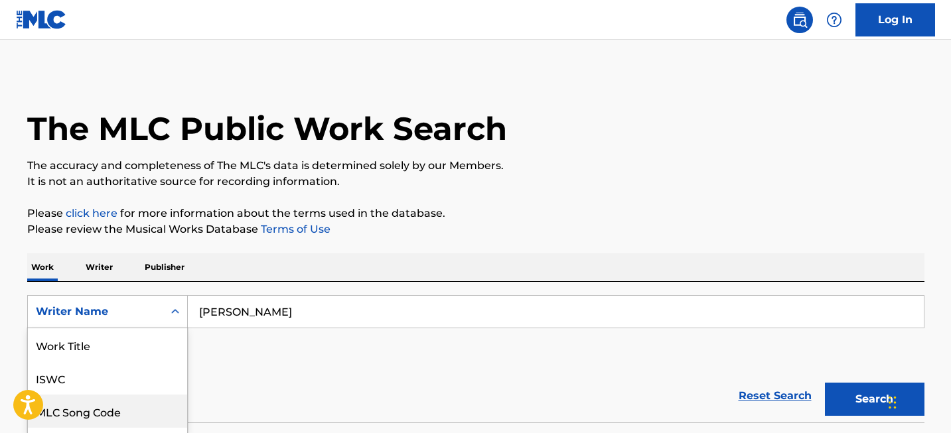
click at [134, 313] on div "MLC Song Code, 3 of 8. 8 results available. Use Up and Down to choose options, …" at bounding box center [107, 311] width 161 height 33
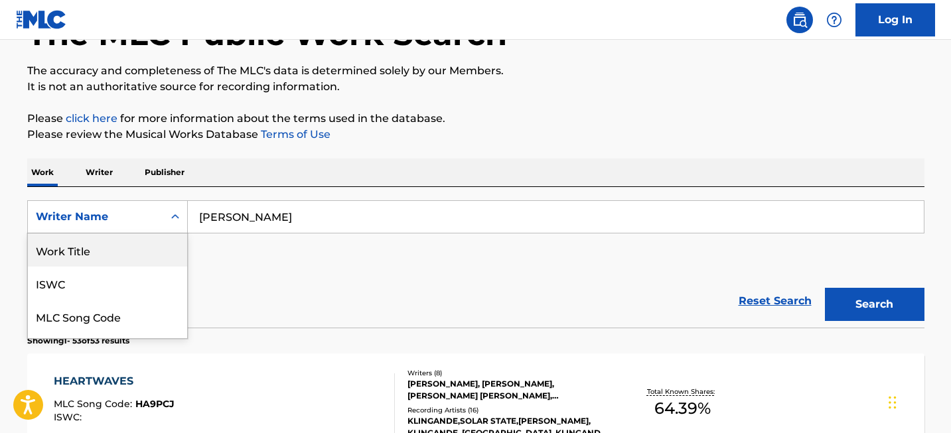
click at [134, 253] on div "Work Title" at bounding box center [107, 250] width 159 height 33
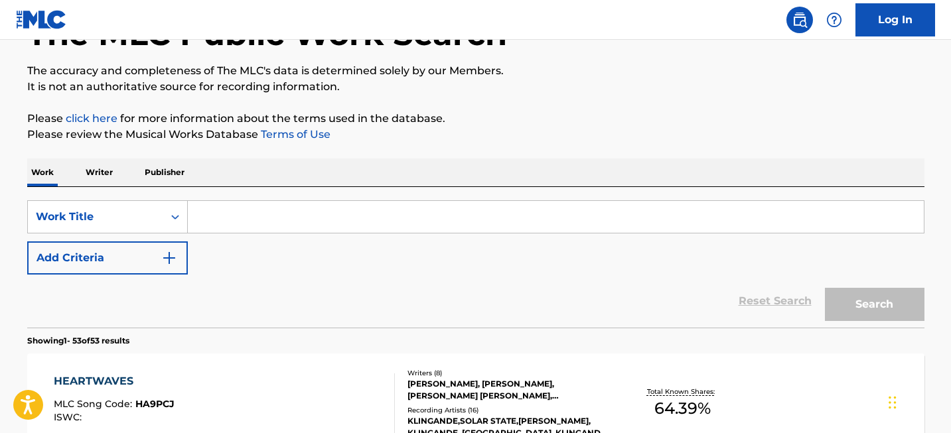
click at [270, 209] on input "Search Form" at bounding box center [556, 217] width 736 height 32
paste input "All I Want for Christmas is You"
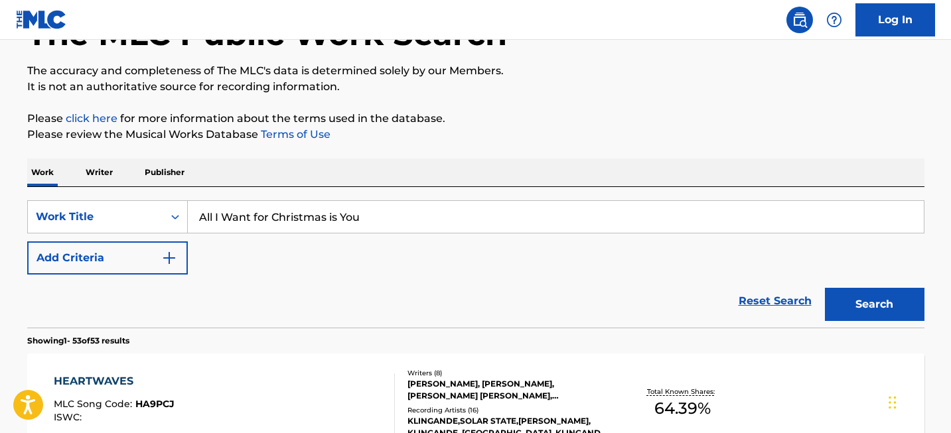
type input "All I Want for Christmas is You"
click at [875, 311] on button "Search" at bounding box center [875, 304] width 100 height 33
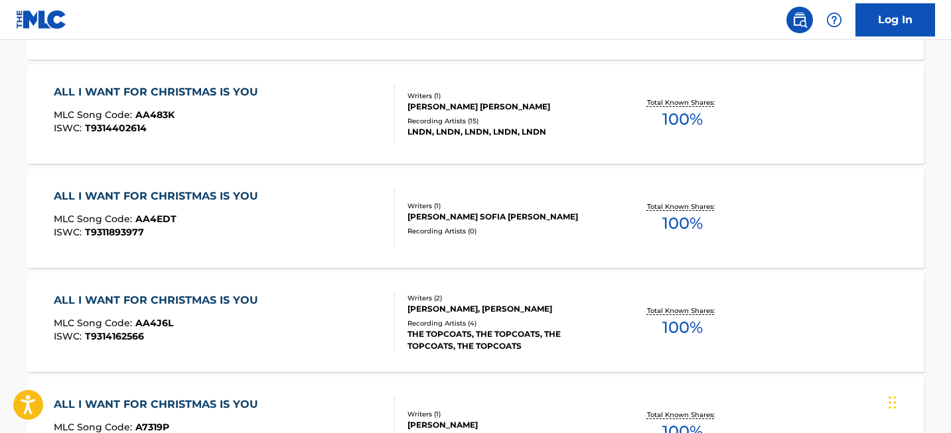
scroll to position [6938, 0]
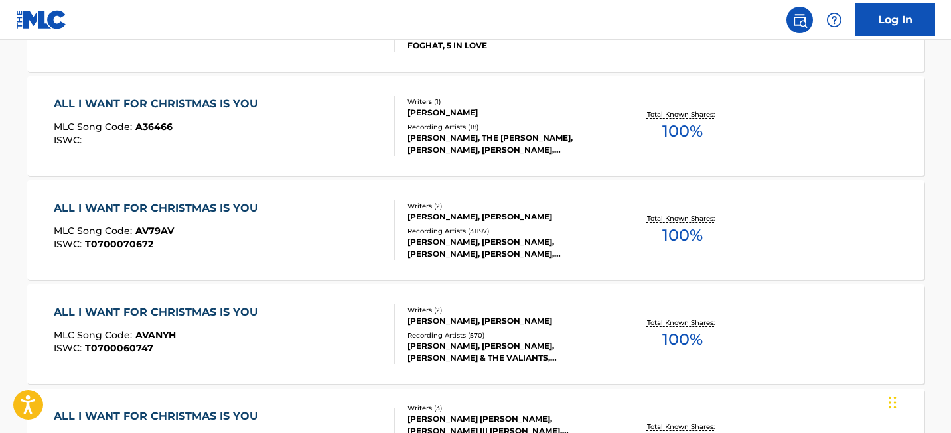
click at [147, 204] on div "ALL I WANT FOR CHRISTMAS IS YOU" at bounding box center [159, 208] width 211 height 16
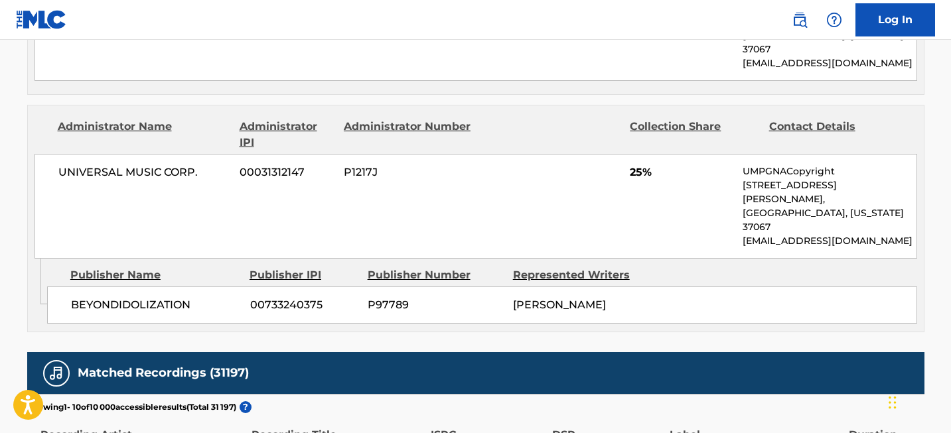
scroll to position [1900, 0]
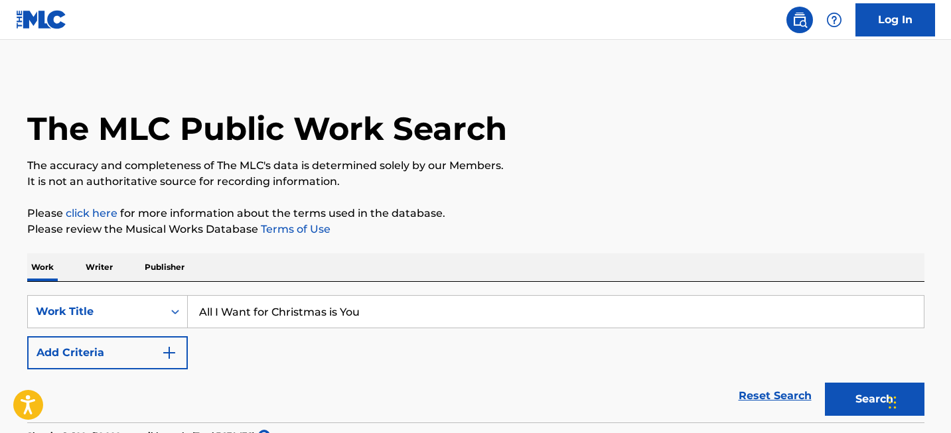
click at [365, 317] on input "All I Want for Christmas is You" at bounding box center [556, 312] width 736 height 32
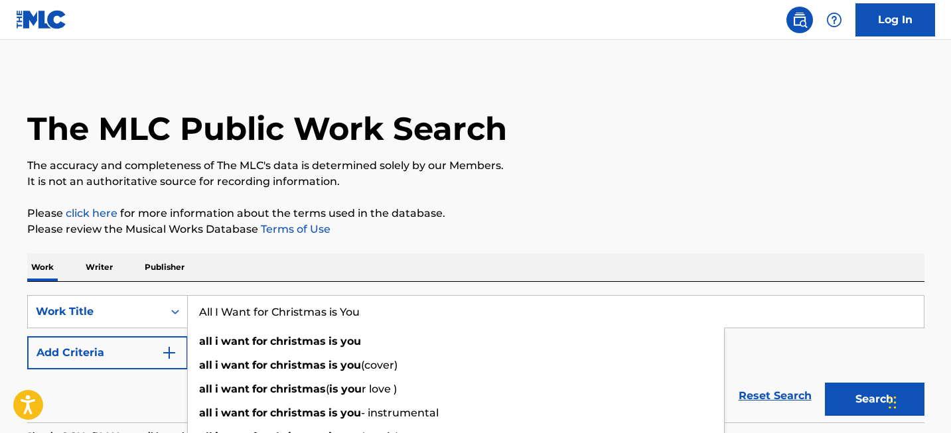
paste input "utumn Leaves"
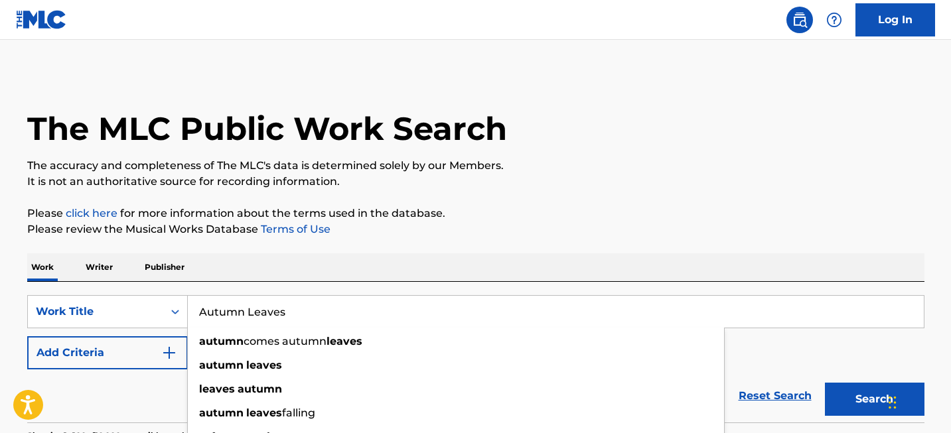
type input "Autumn Leaves"
click at [838, 391] on button "Search" at bounding box center [875, 399] width 100 height 33
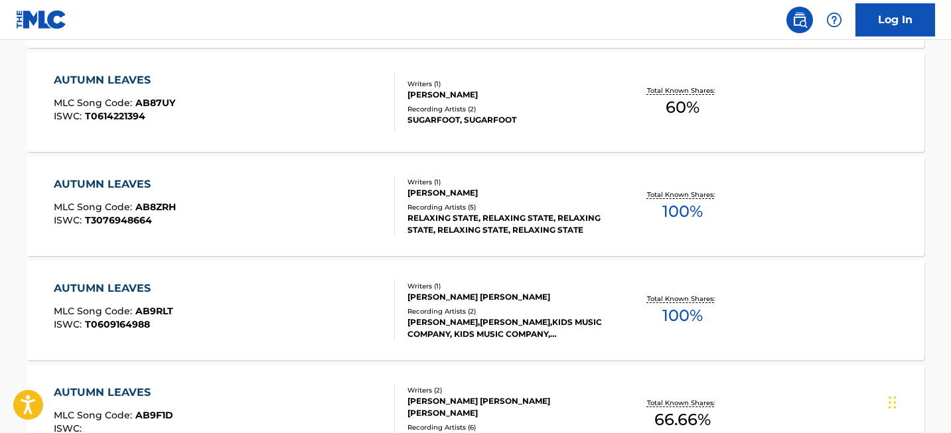
scroll to position [10571, 0]
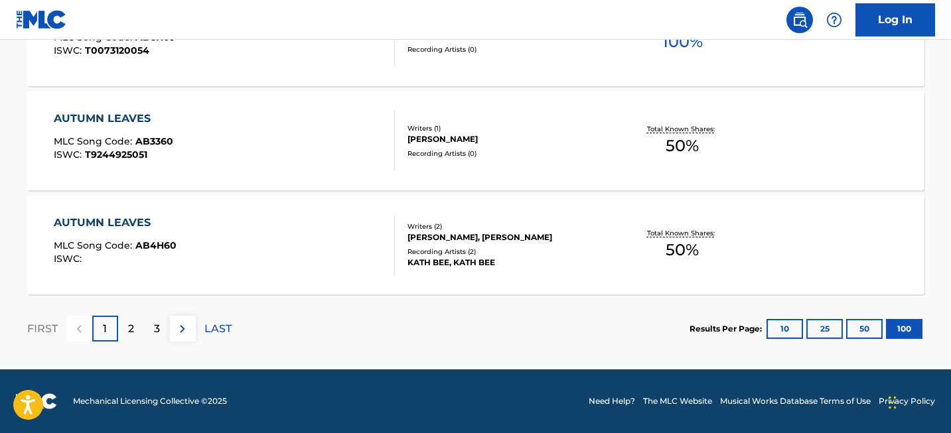
click at [135, 323] on div "2" at bounding box center [131, 329] width 26 height 26
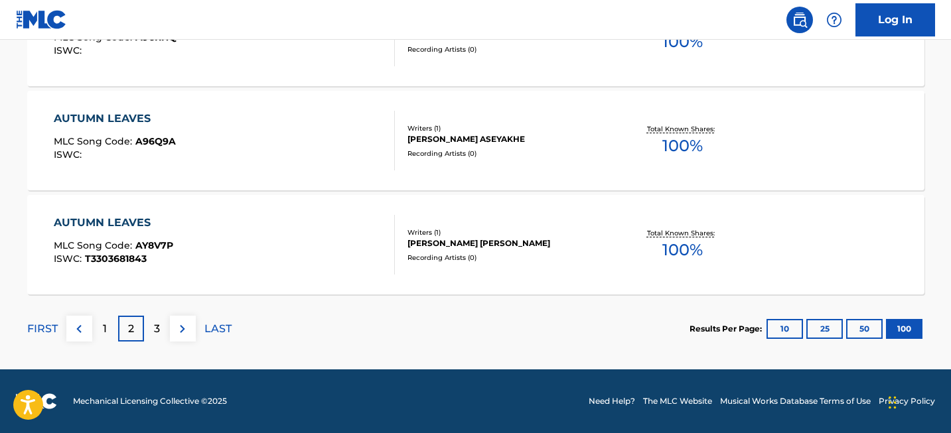
scroll to position [5406, 0]
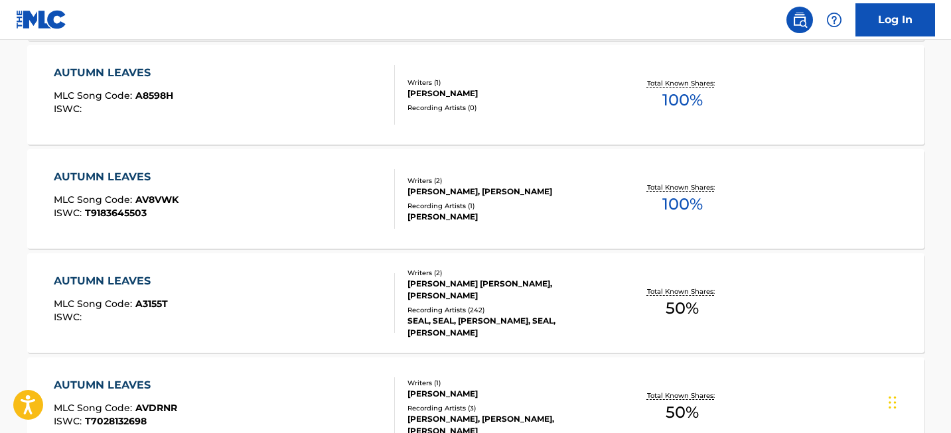
click at [133, 179] on div "AUTUMN LEAVES" at bounding box center [116, 177] width 125 height 16
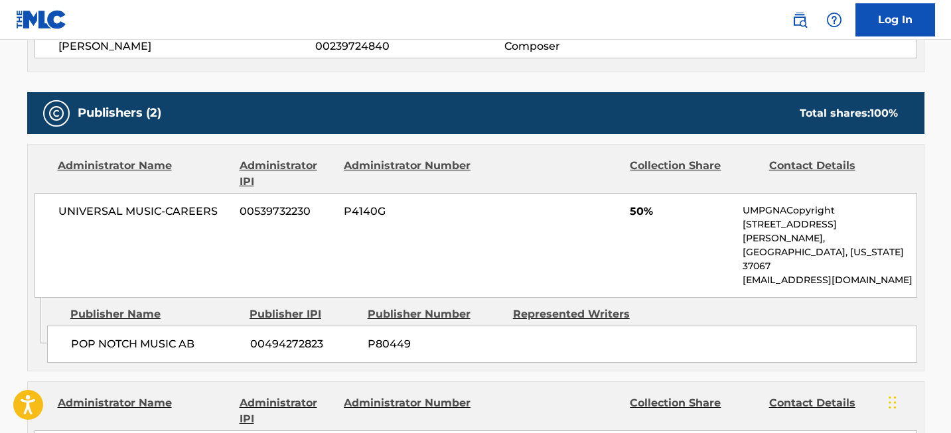
scroll to position [559, 0]
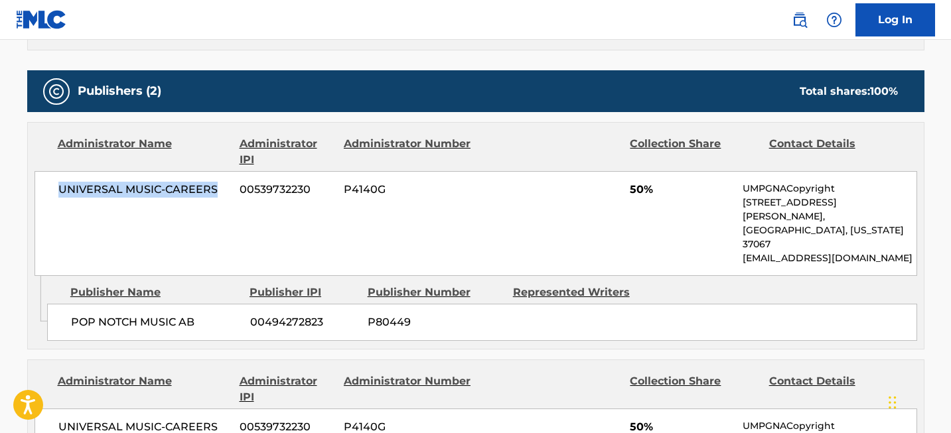
drag, startPoint x: 60, startPoint y: 186, endPoint x: 218, endPoint y: 186, distance: 158.0
click at [218, 186] on span "UNIVERSAL MUSIC-CAREERS" at bounding box center [144, 190] width 172 height 16
copy span "UNIVERSAL MUSIC-CAREERS"
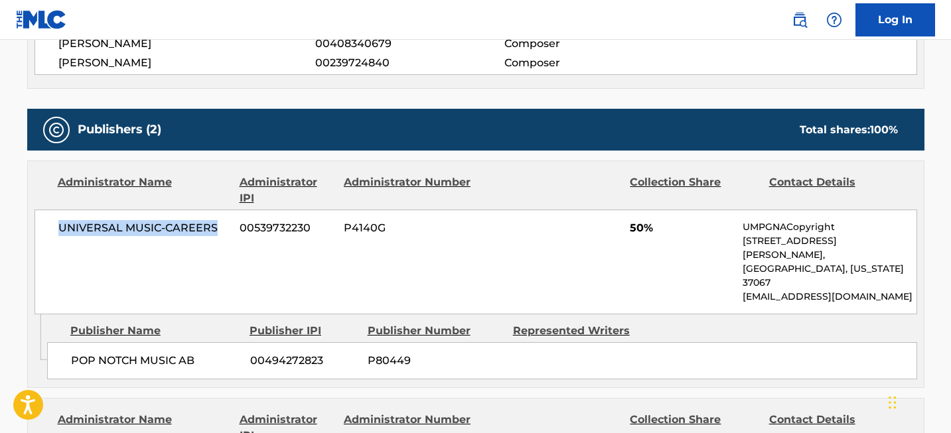
scroll to position [510, 0]
